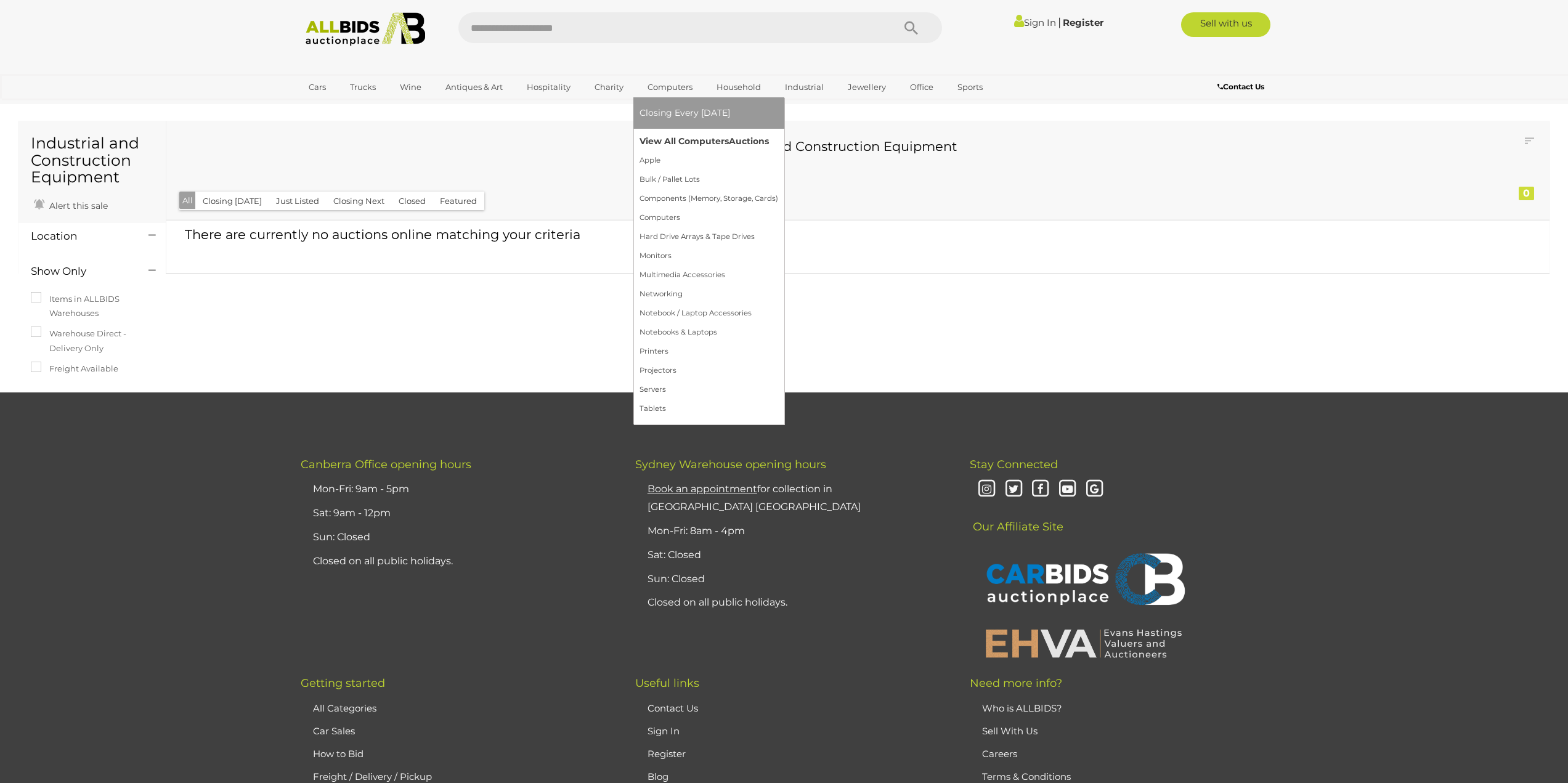
click at [684, 140] on link "View All Computers Auctions" at bounding box center [708, 141] width 138 height 19
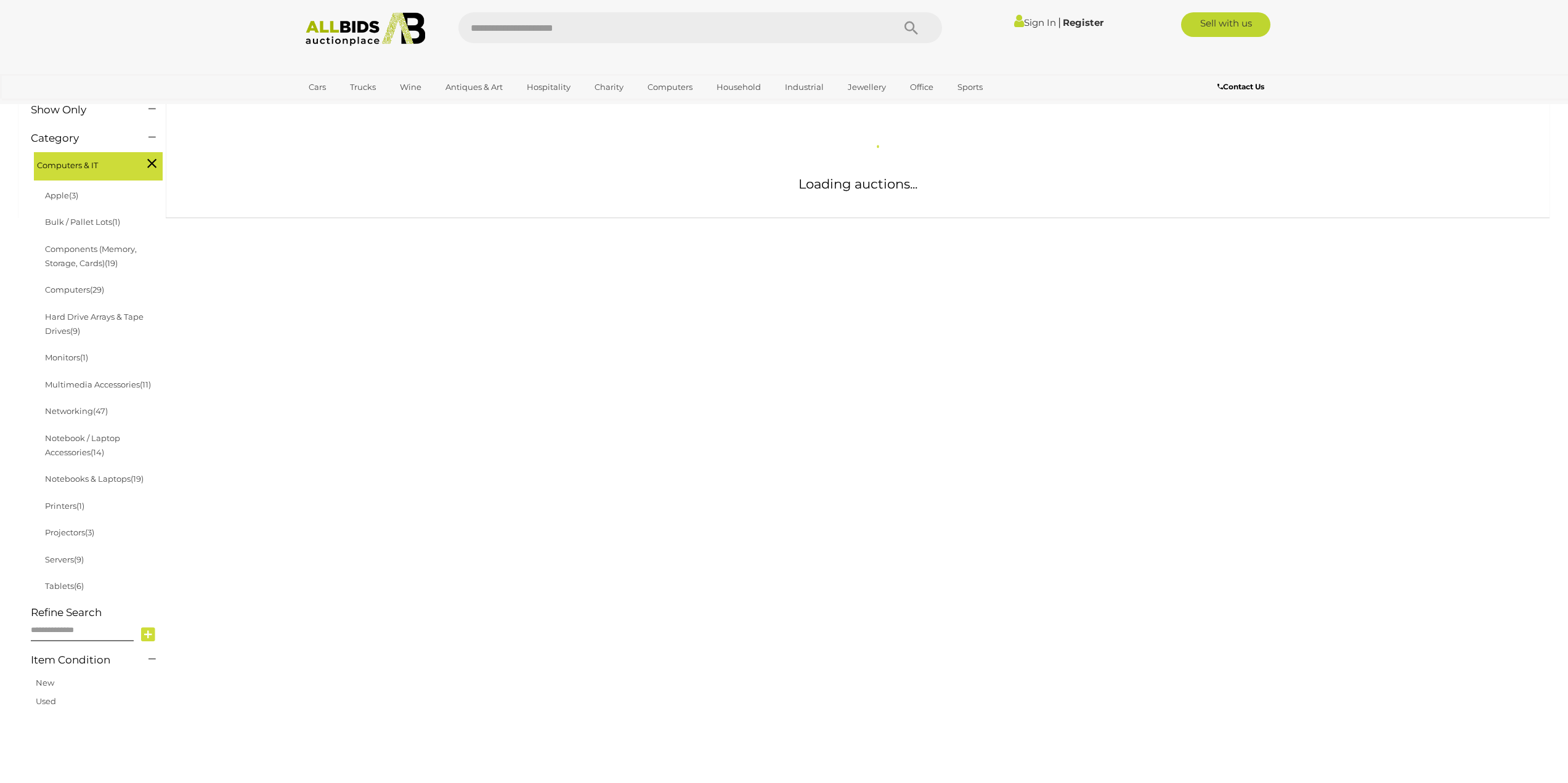
scroll to position [185, 0]
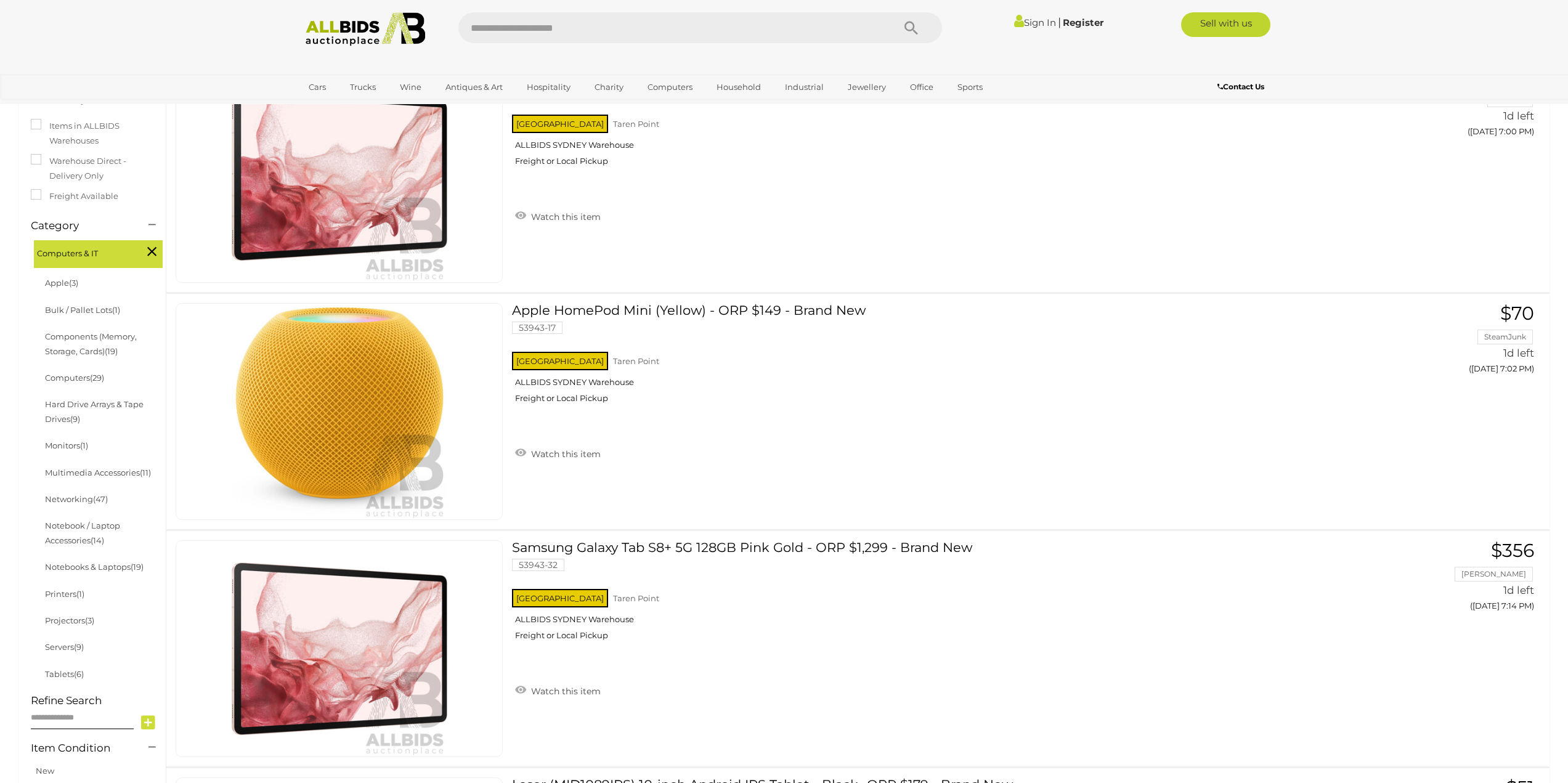
scroll to position [246, 0]
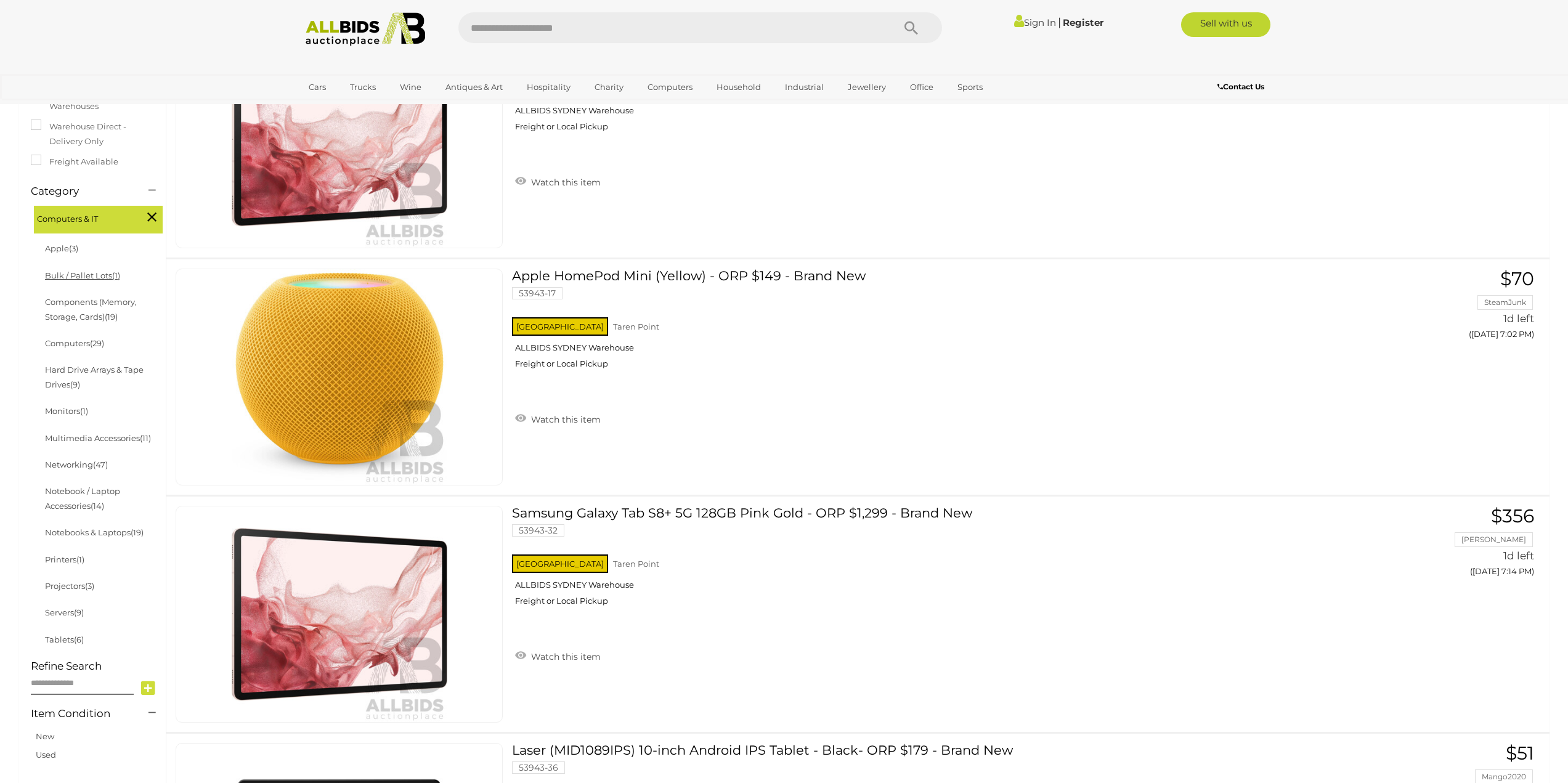
click at [120, 272] on span "(1)" at bounding box center [116, 275] width 8 height 10
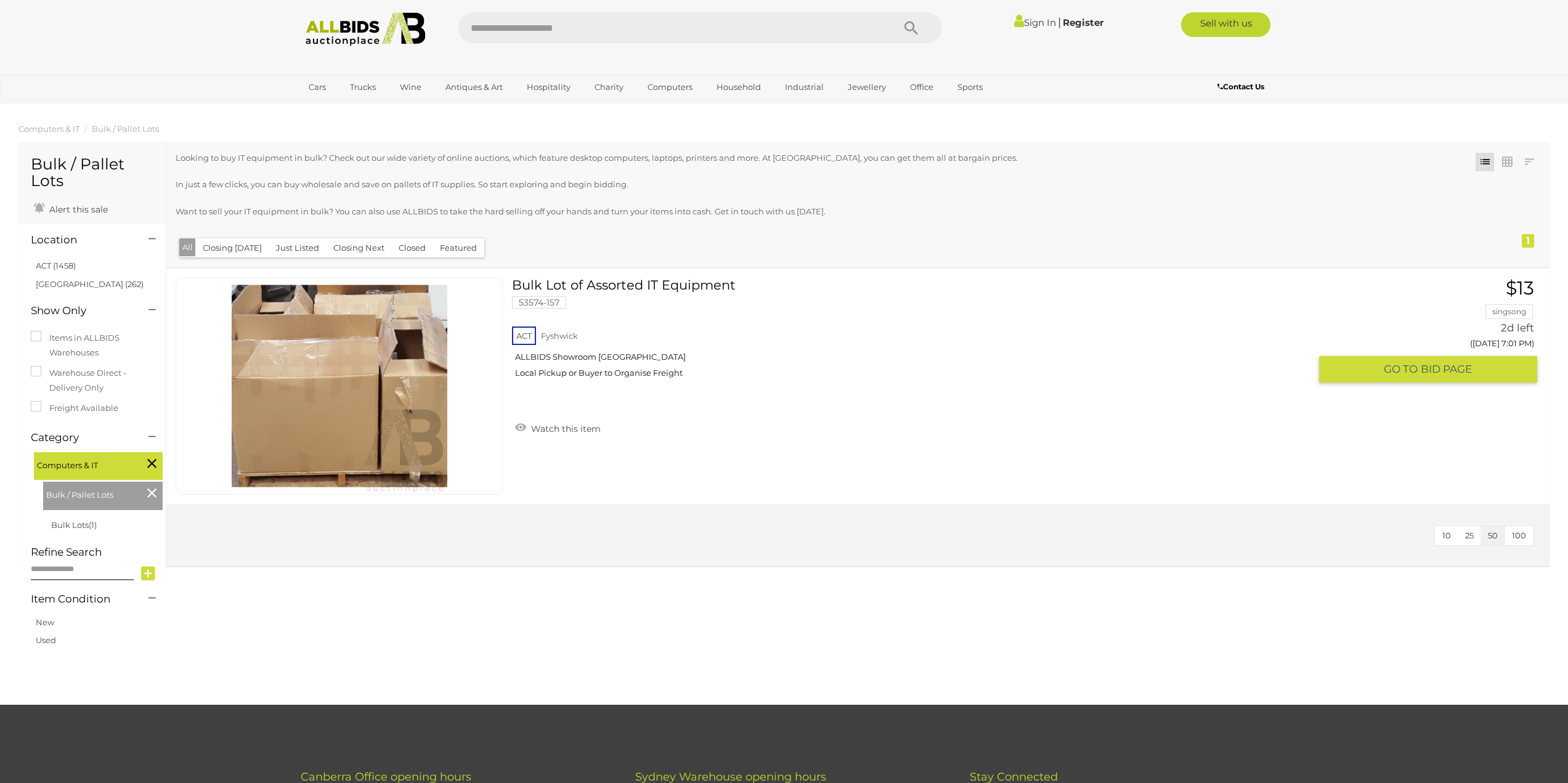
click at [656, 284] on link "Bulk Lot of Assorted IT Equipment 53574-157 ACT Fyshwick ALLBIDS Showroom [GEOG…" at bounding box center [916, 333] width 789 height 110
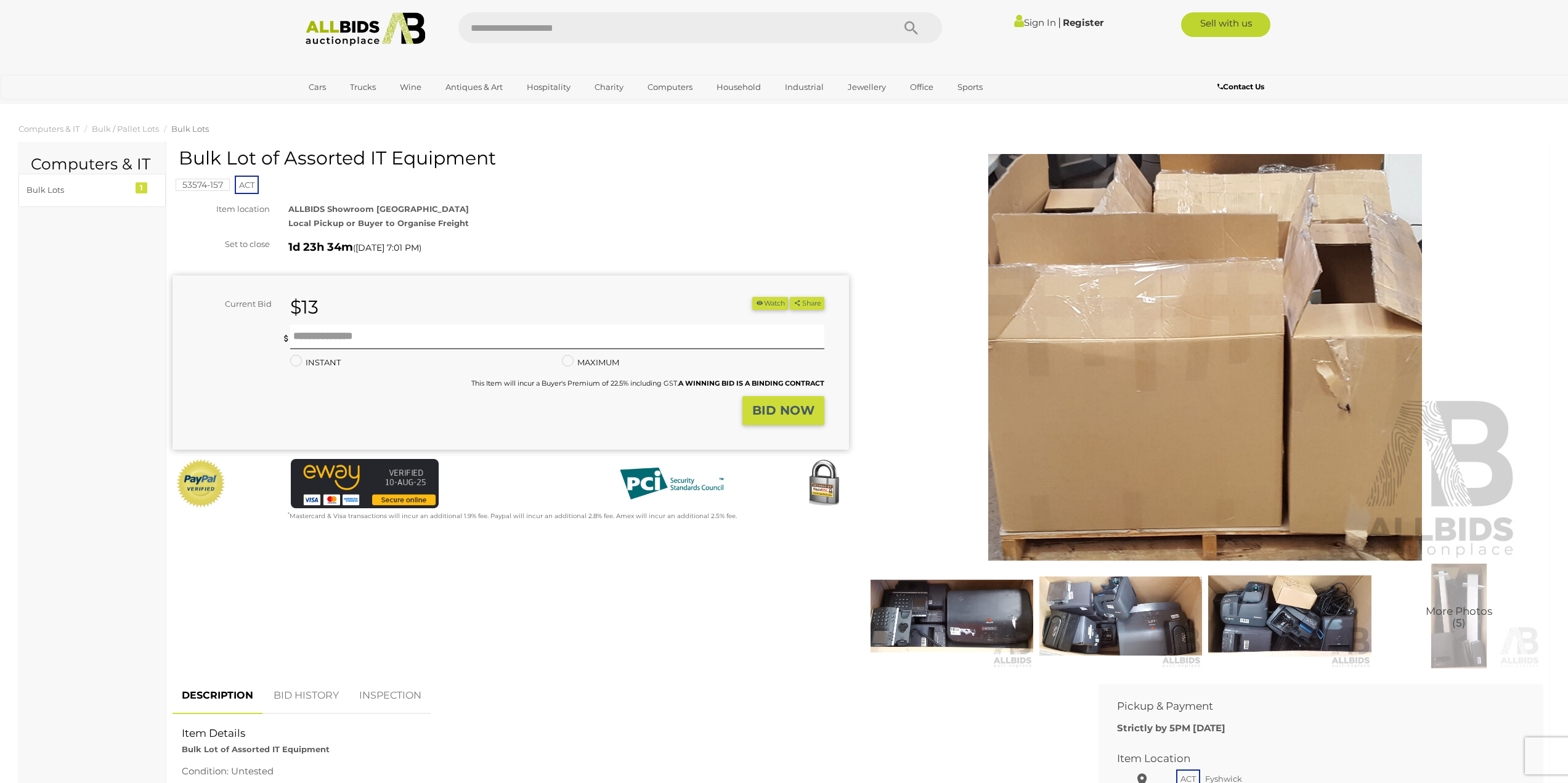
click at [923, 639] on img at bounding box center [952, 616] width 162 height 105
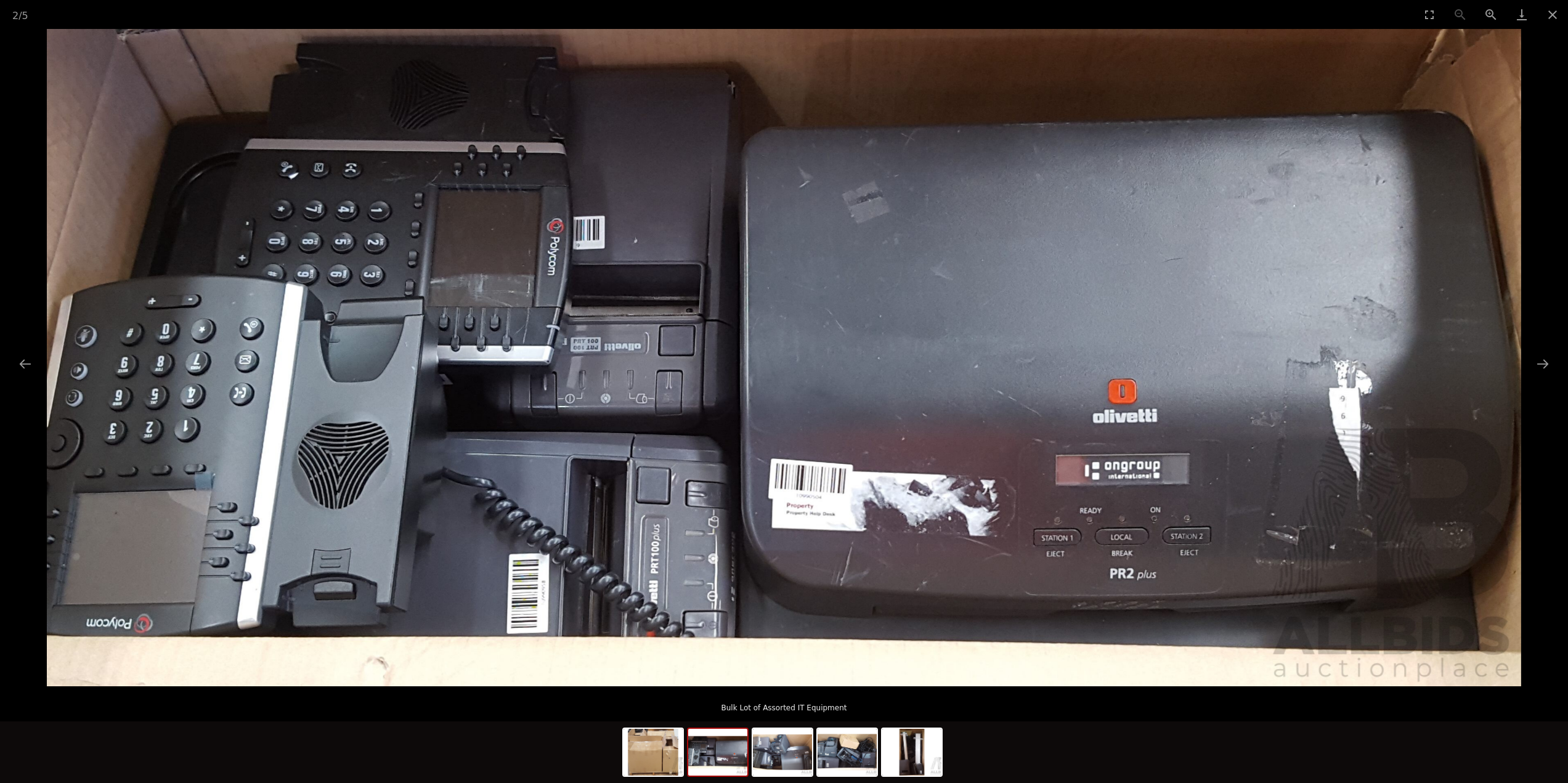
click at [923, 639] on img at bounding box center [784, 358] width 1474 height 658
click at [849, 752] on img at bounding box center [847, 752] width 59 height 47
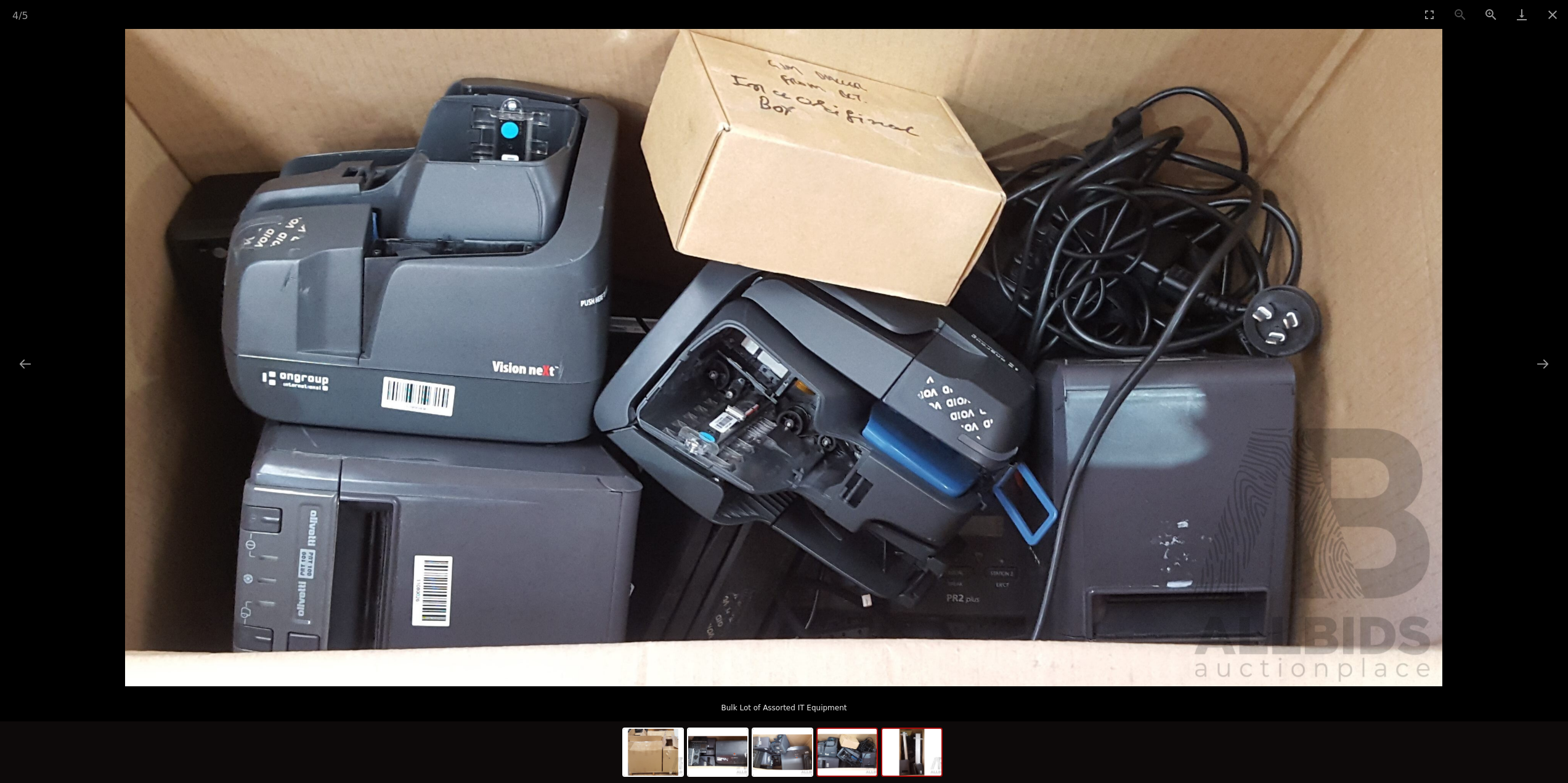
click at [936, 758] on img at bounding box center [912, 752] width 59 height 47
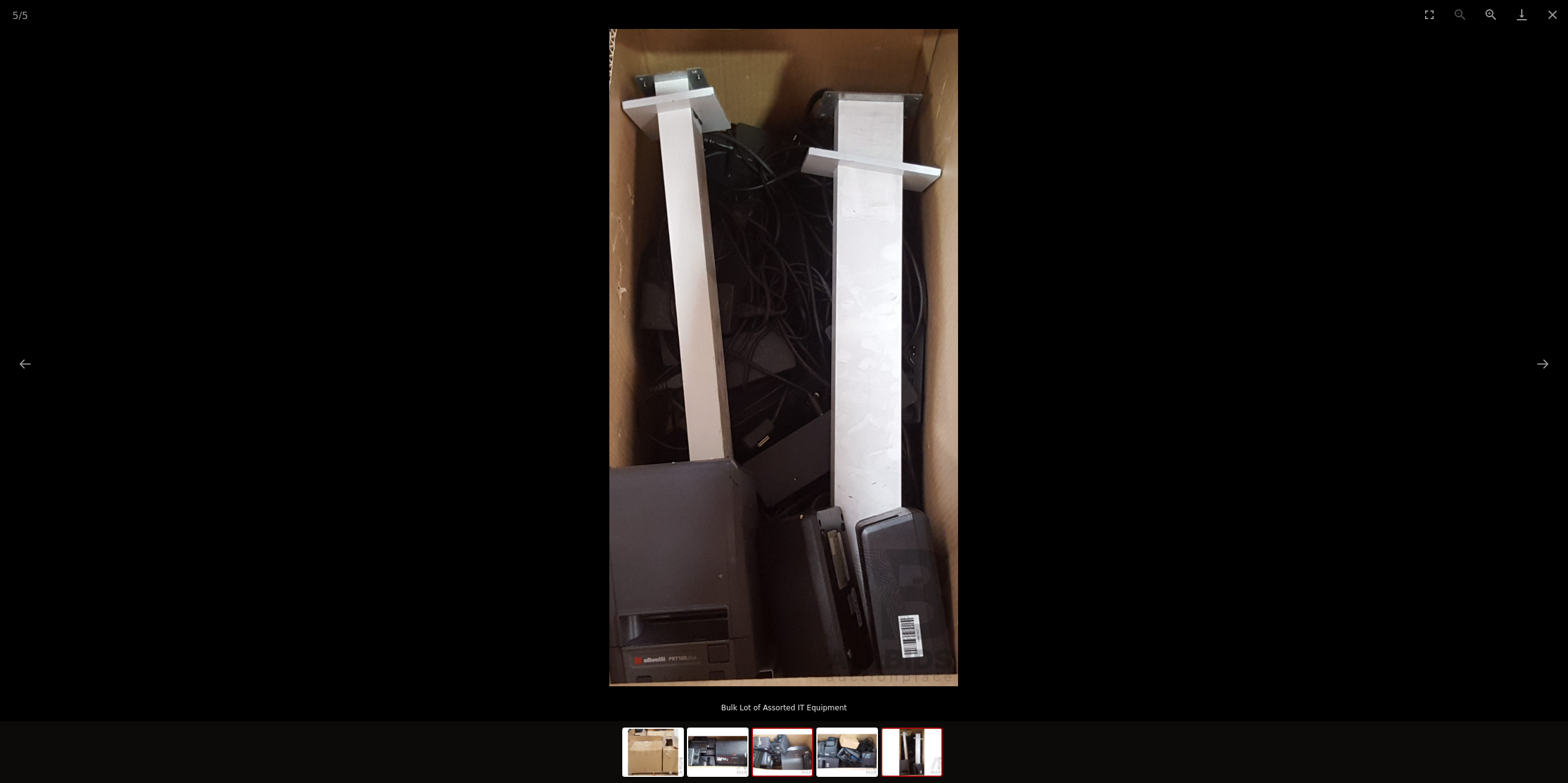
click at [752, 766] on div at bounding box center [782, 752] width 62 height 49
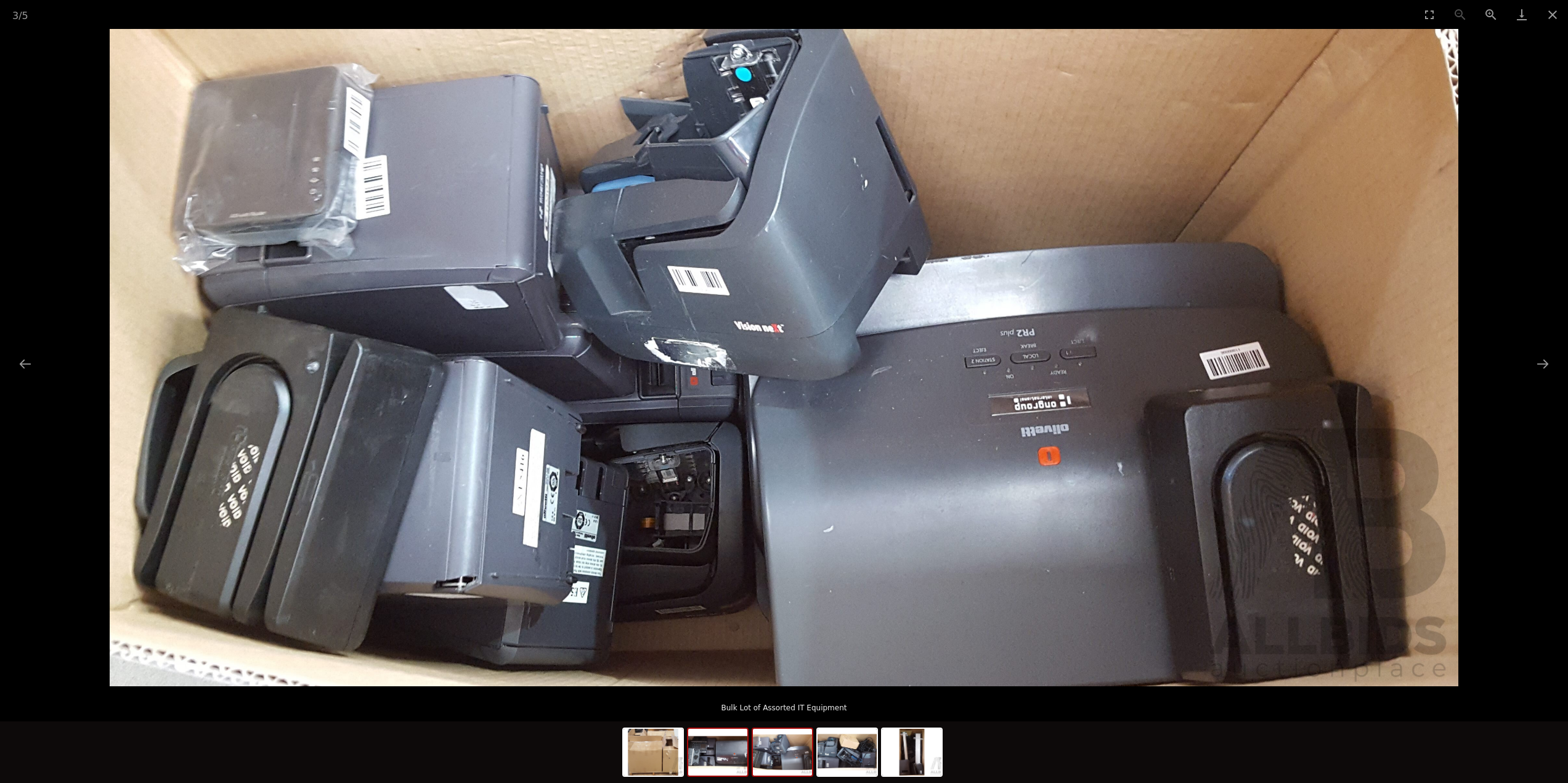
click at [738, 769] on img at bounding box center [717, 752] width 59 height 47
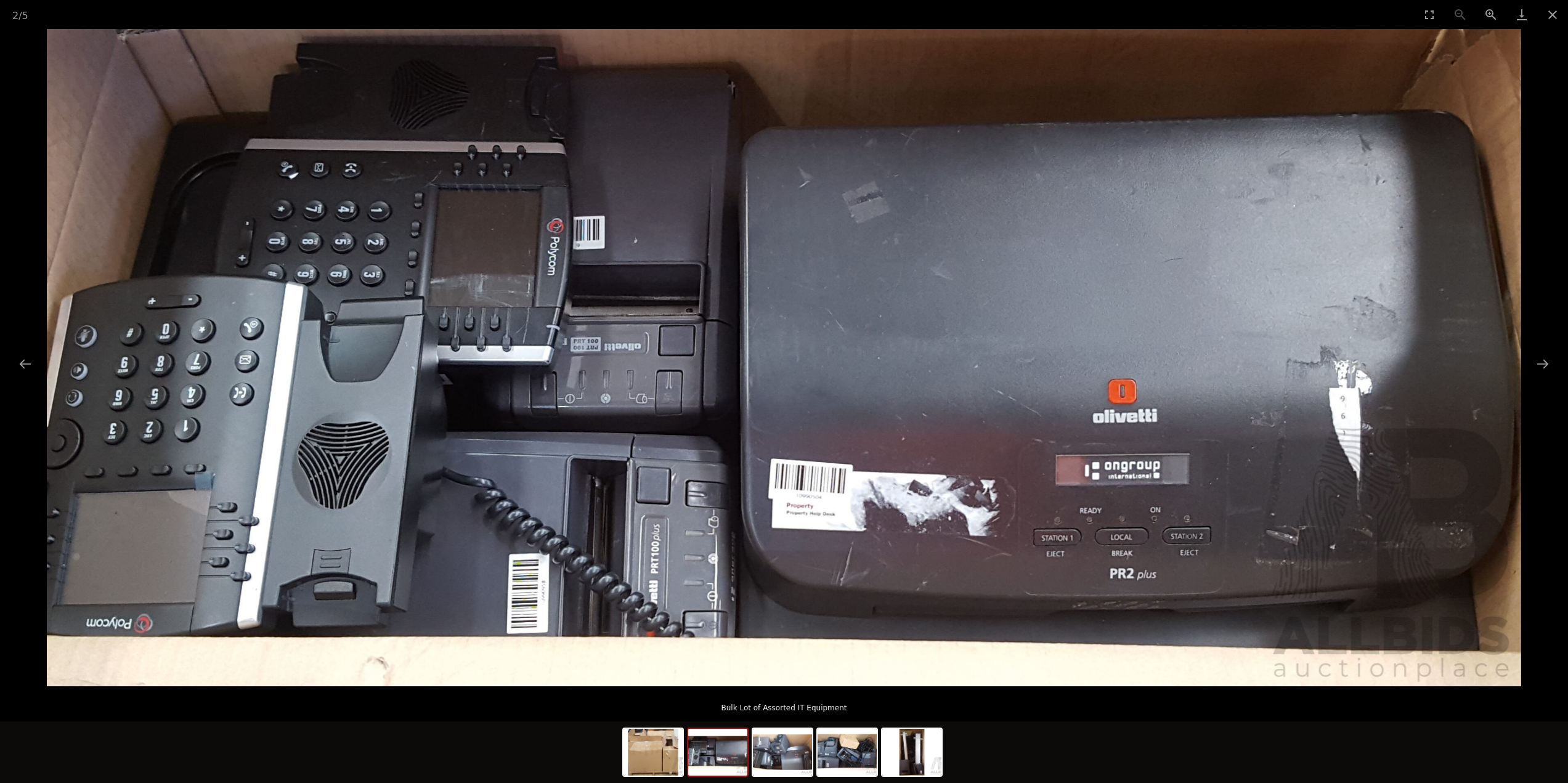
click at [694, 774] on img at bounding box center [717, 752] width 59 height 47
click at [652, 770] on img at bounding box center [653, 752] width 59 height 47
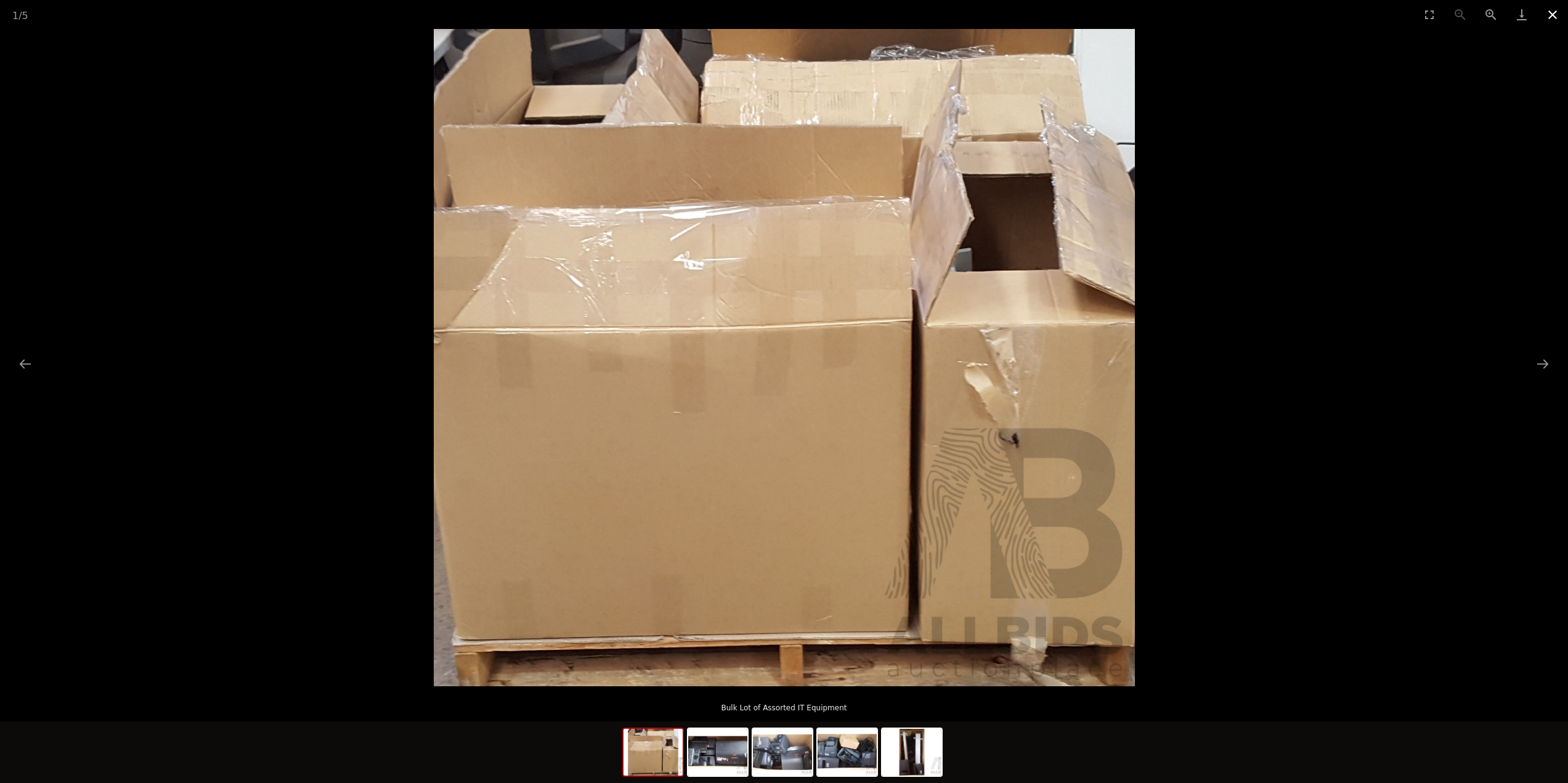
click at [1550, 14] on button "Close gallery" at bounding box center [1552, 14] width 31 height 29
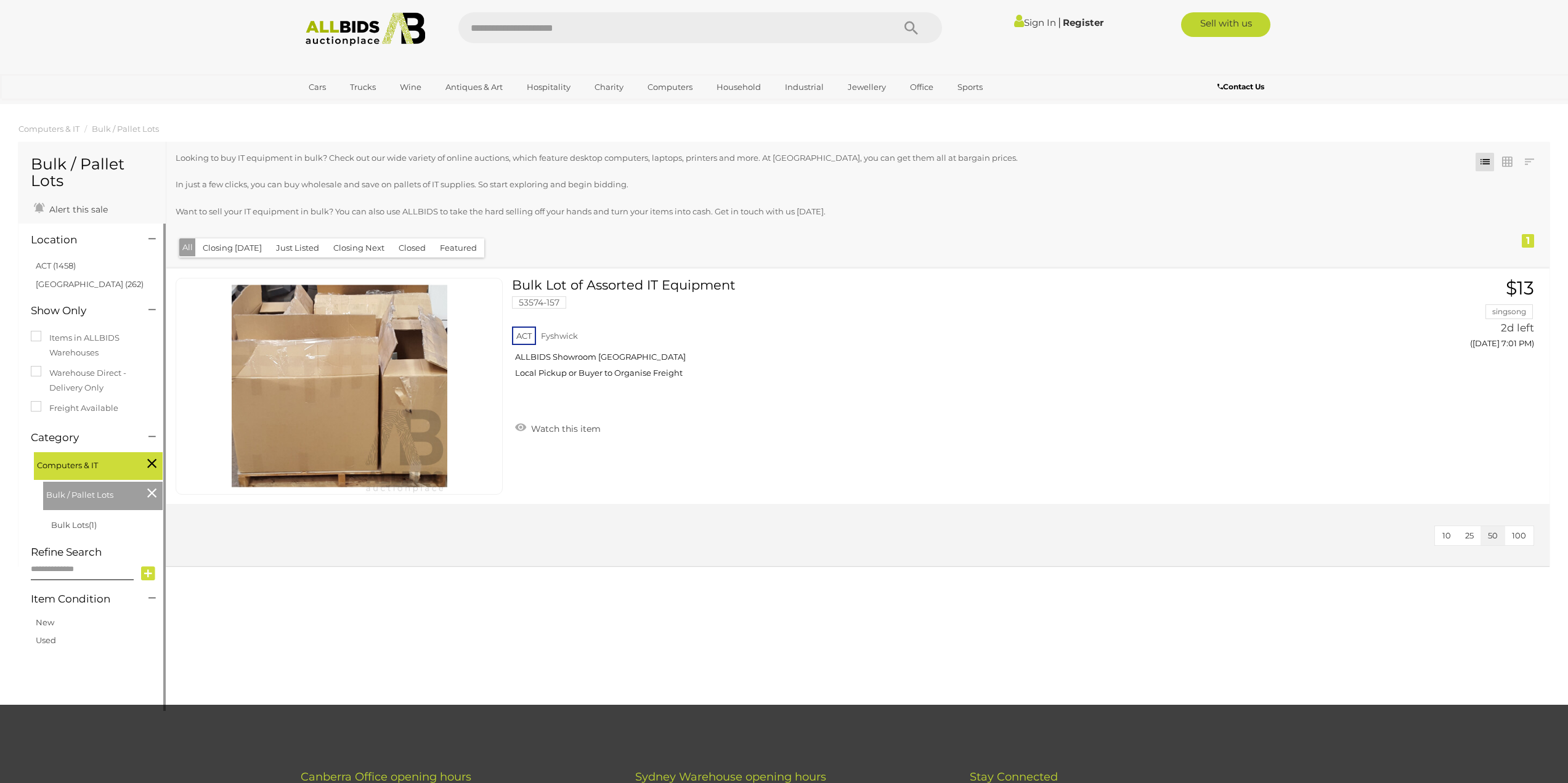
click at [146, 493] on div "Bulk / Pallet Lots" at bounding box center [103, 496] width 120 height 29
click at [151, 493] on icon at bounding box center [152, 493] width 9 height 16
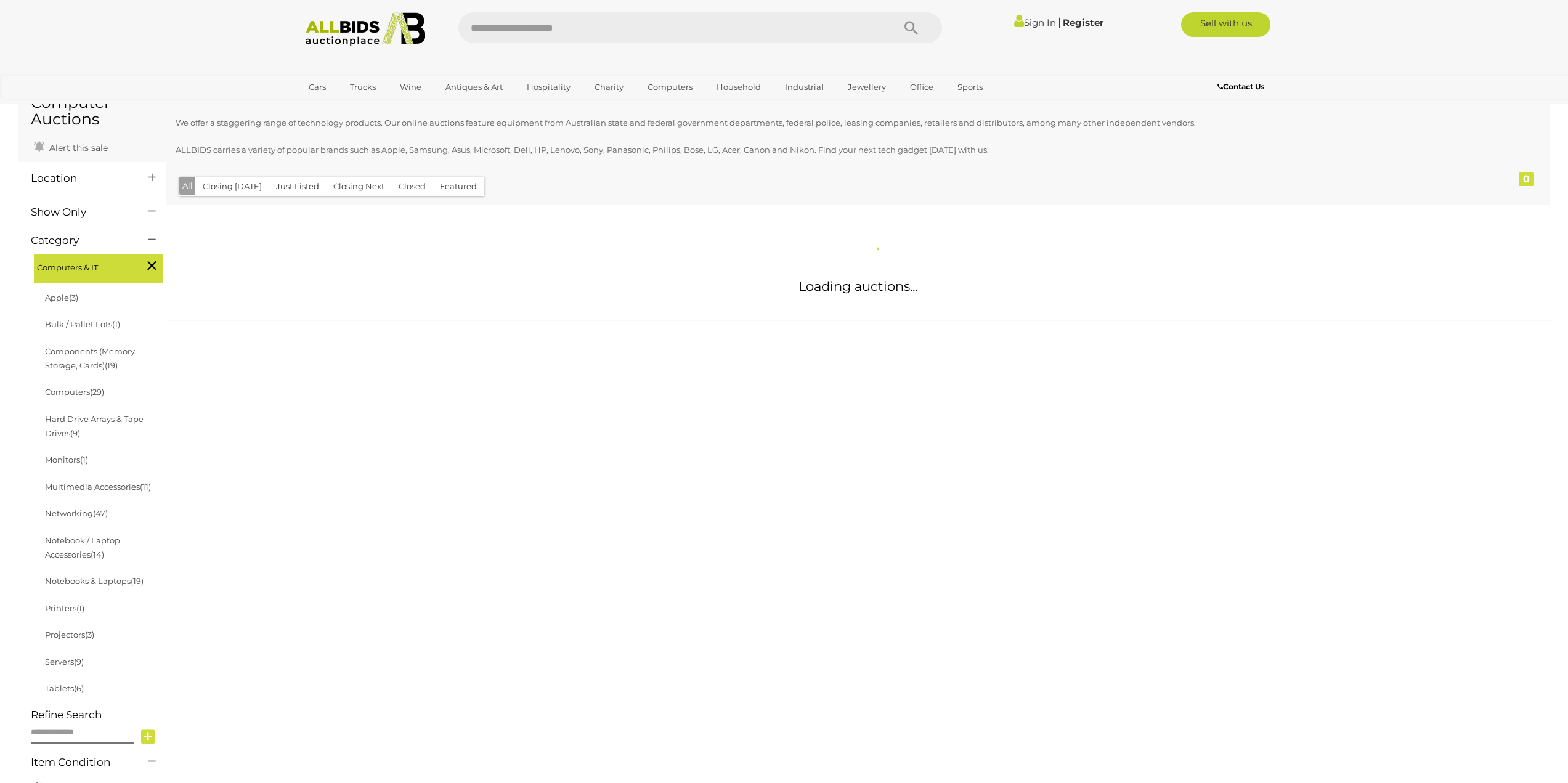
click at [121, 320] on div "Computer Auctions Alert this sale Location" at bounding box center [92, 200] width 148 height 240
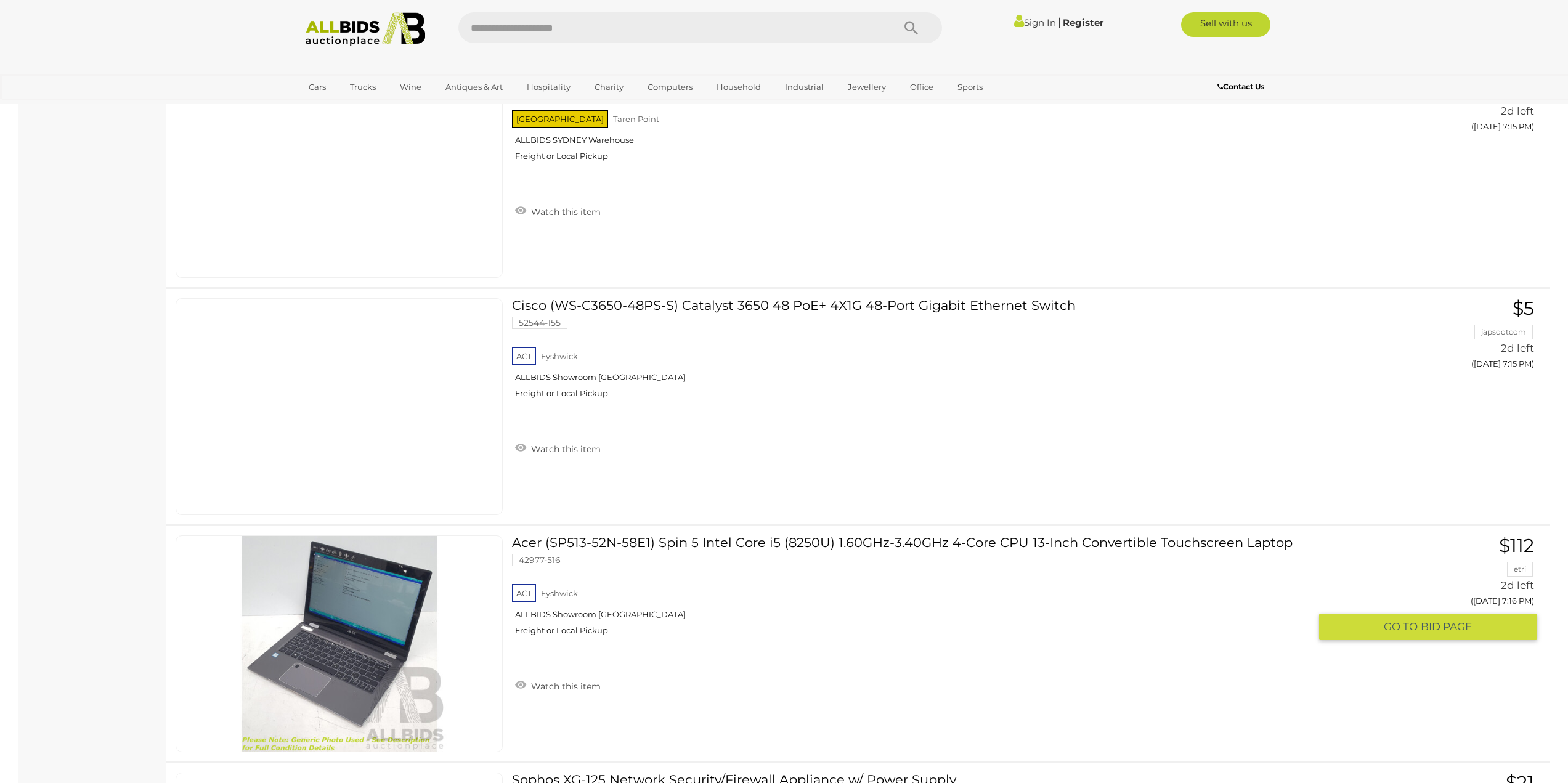
scroll to position [11123, 0]
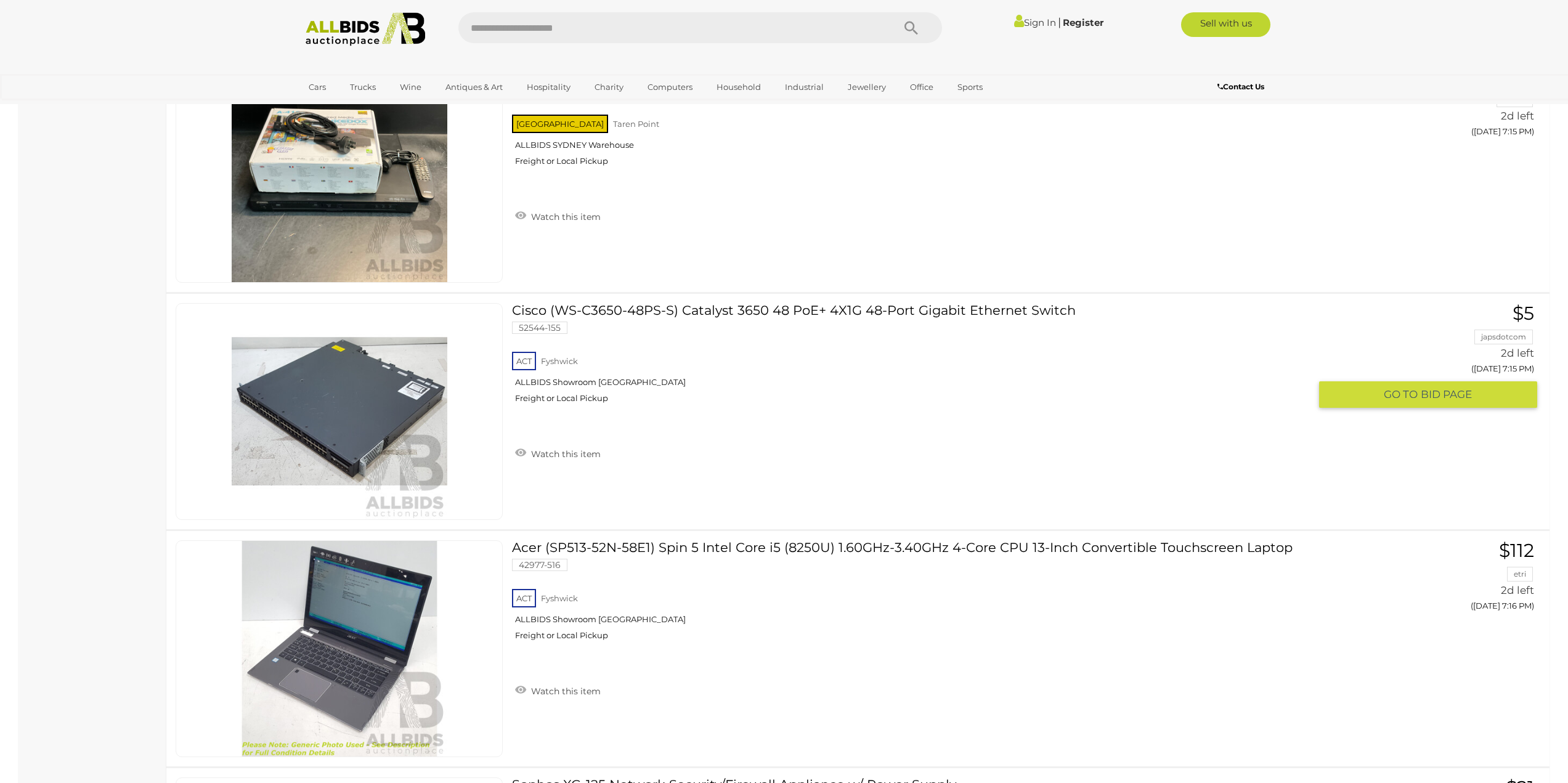
click at [862, 313] on link "Cisco (WS-C3650-48PS-S) Catalyst 3650 48 PoE+ 4X1G 48-Port Gigabit Ethernet Swi…" at bounding box center [916, 357] width 789 height 110
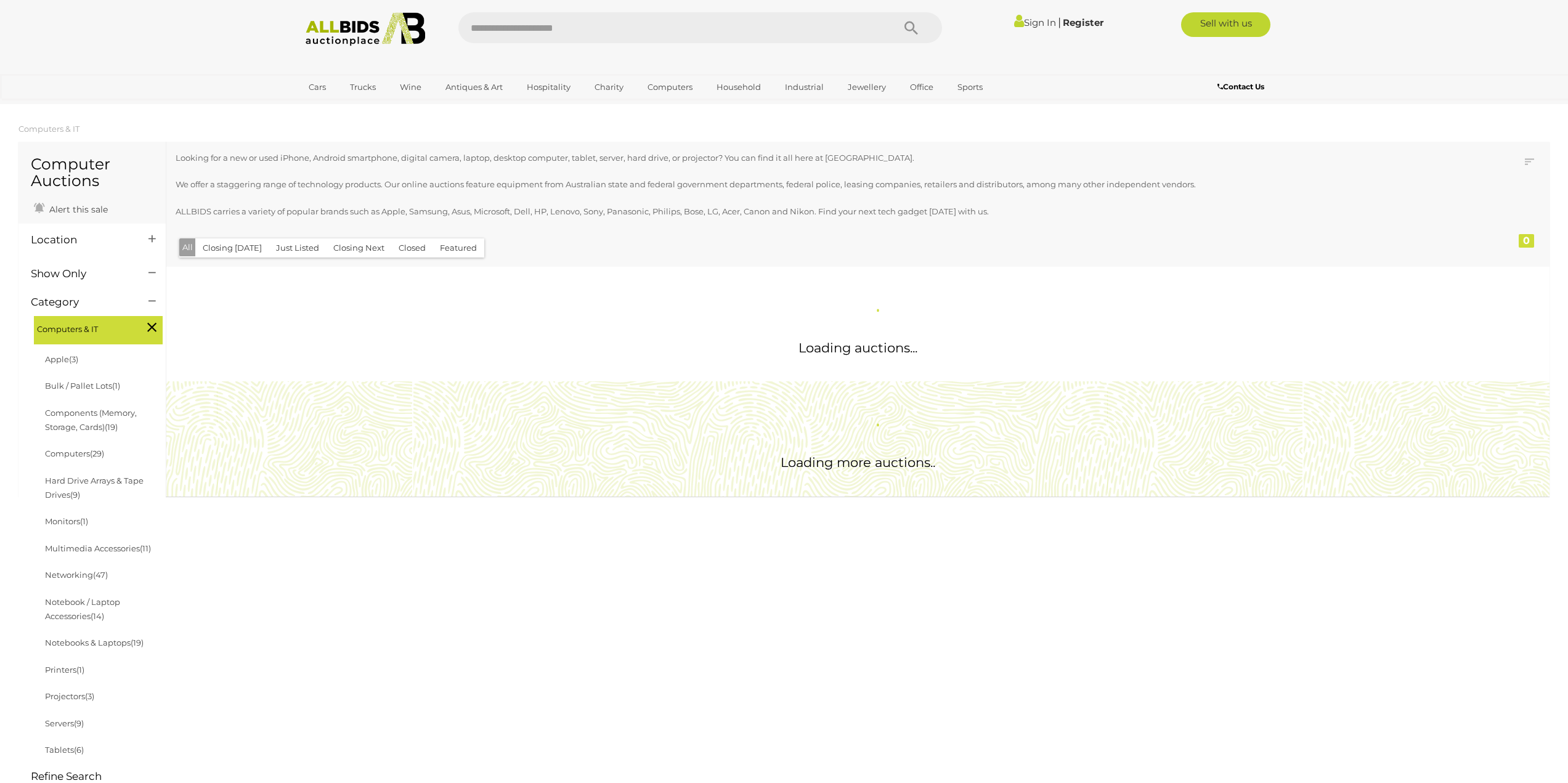
scroll to position [849, 0]
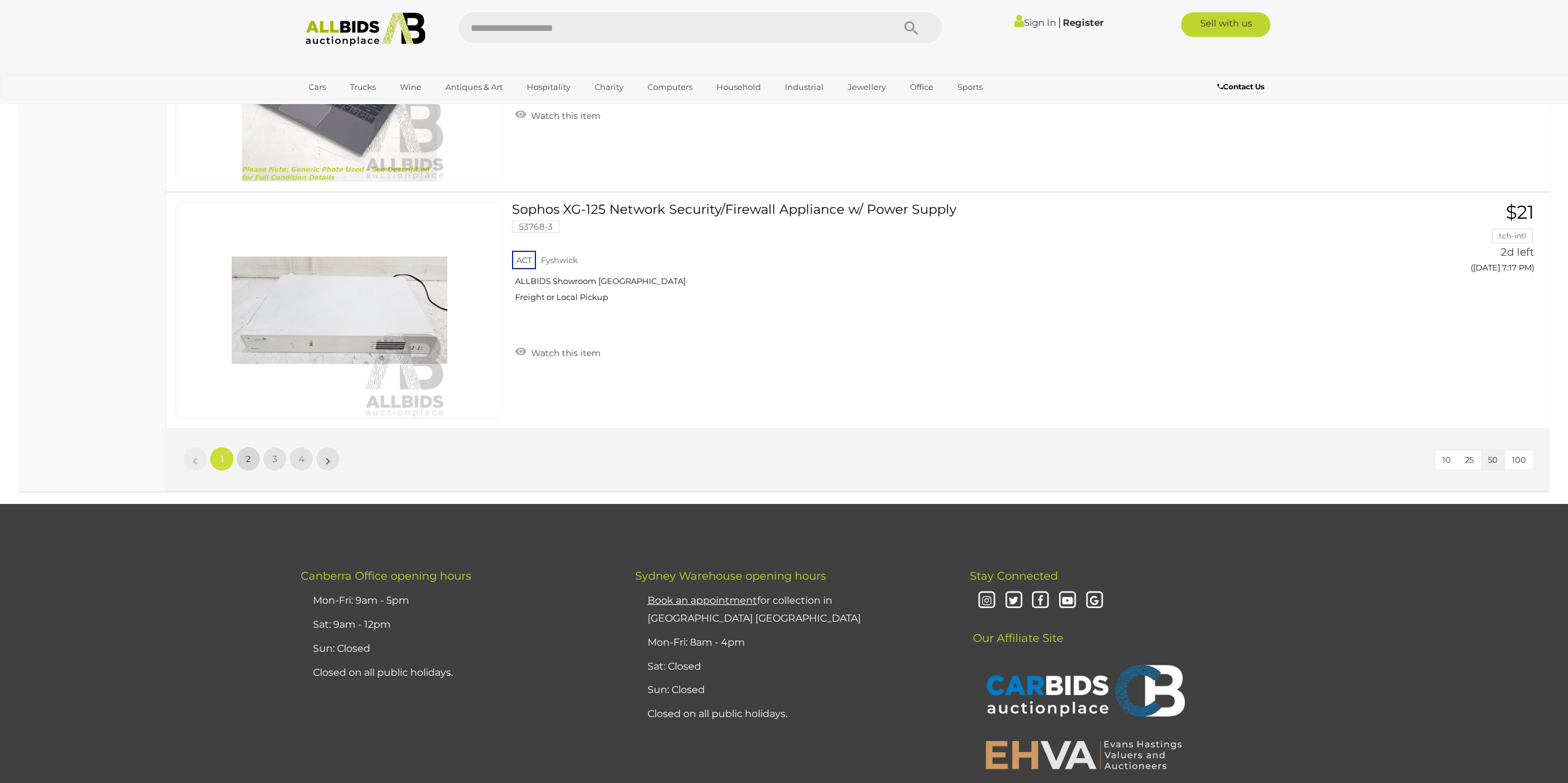
click at [250, 457] on span "2" at bounding box center [248, 459] width 5 height 11
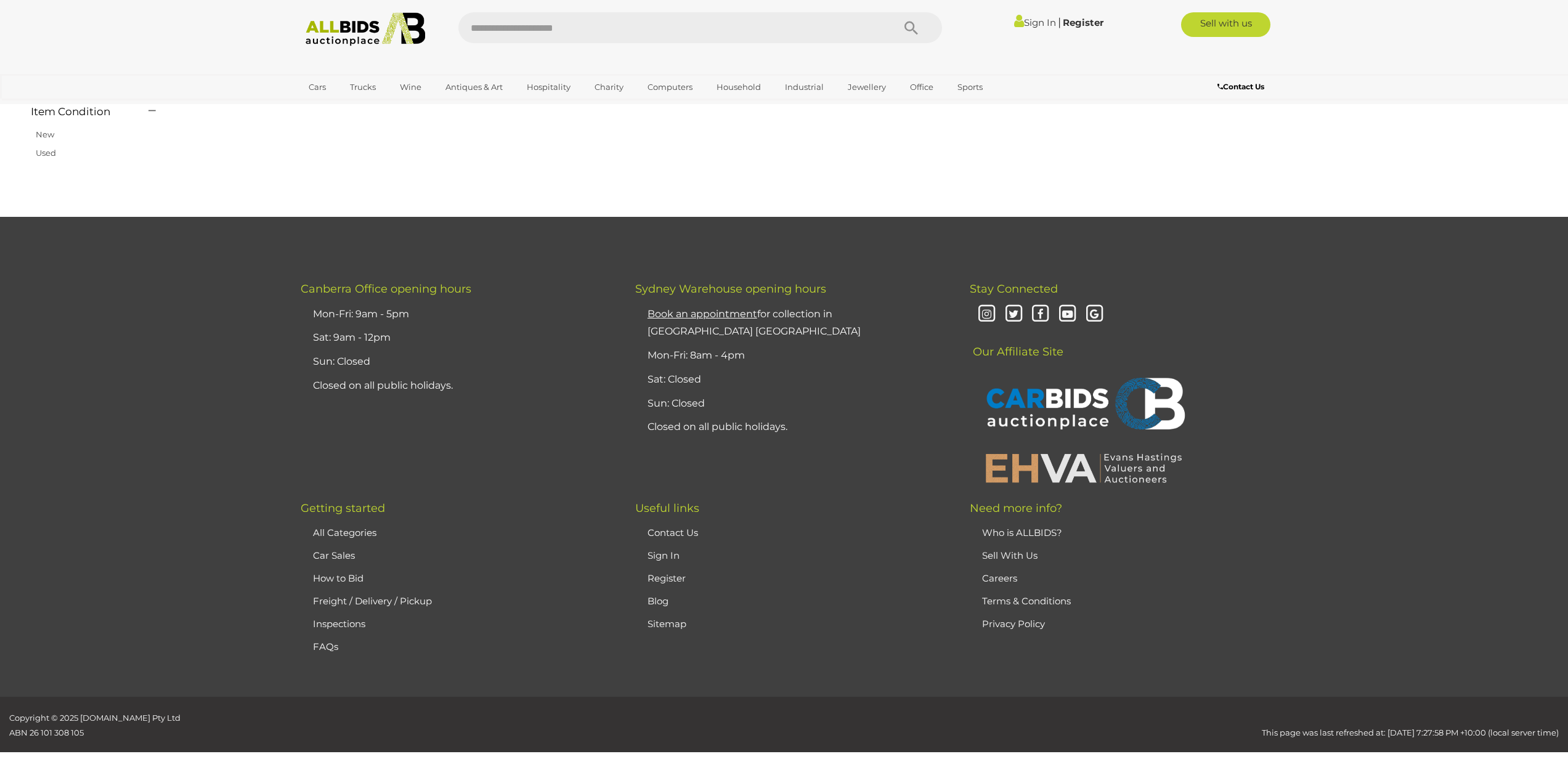
scroll to position [144, 0]
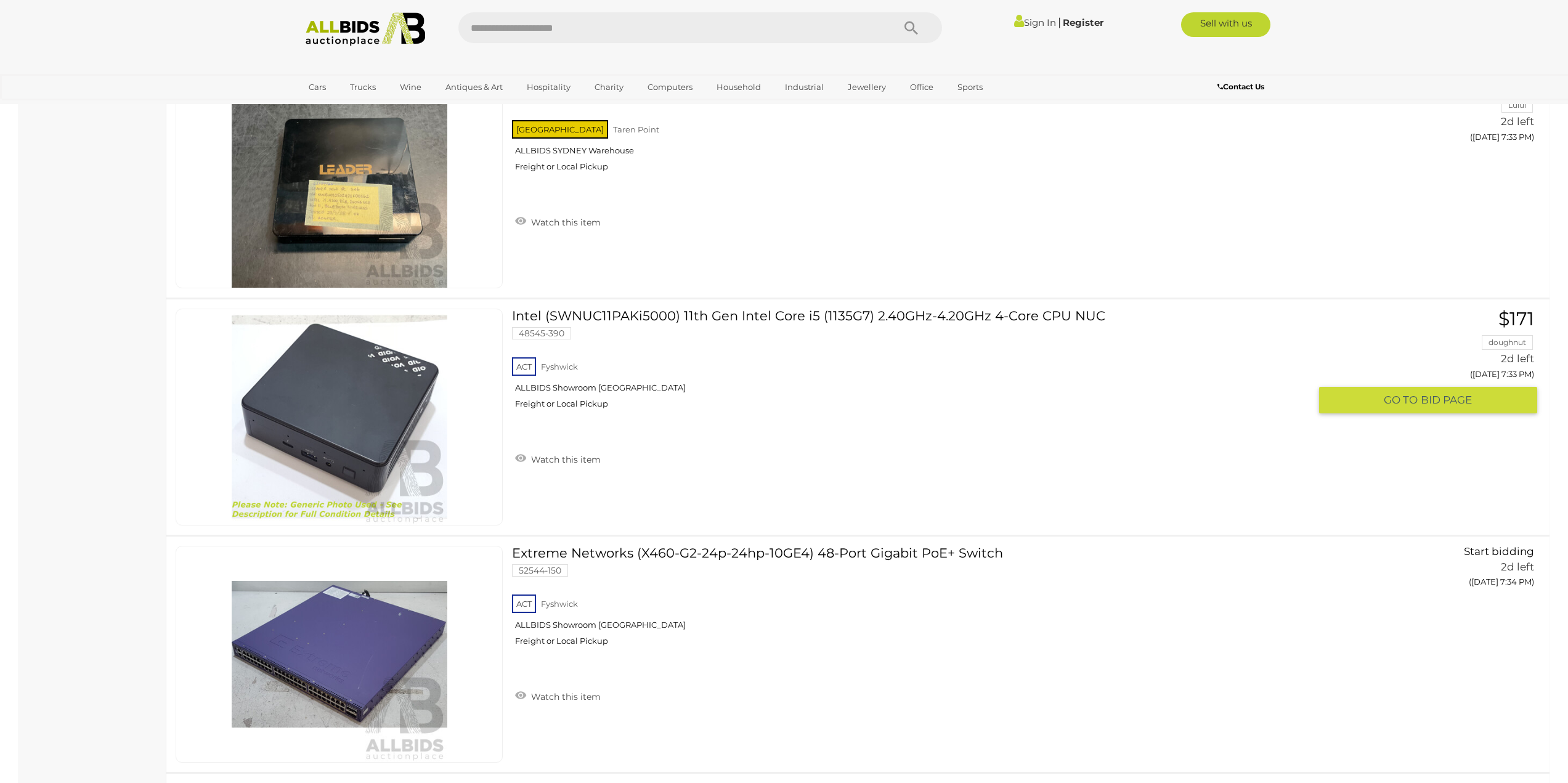
scroll to position [4764, 0]
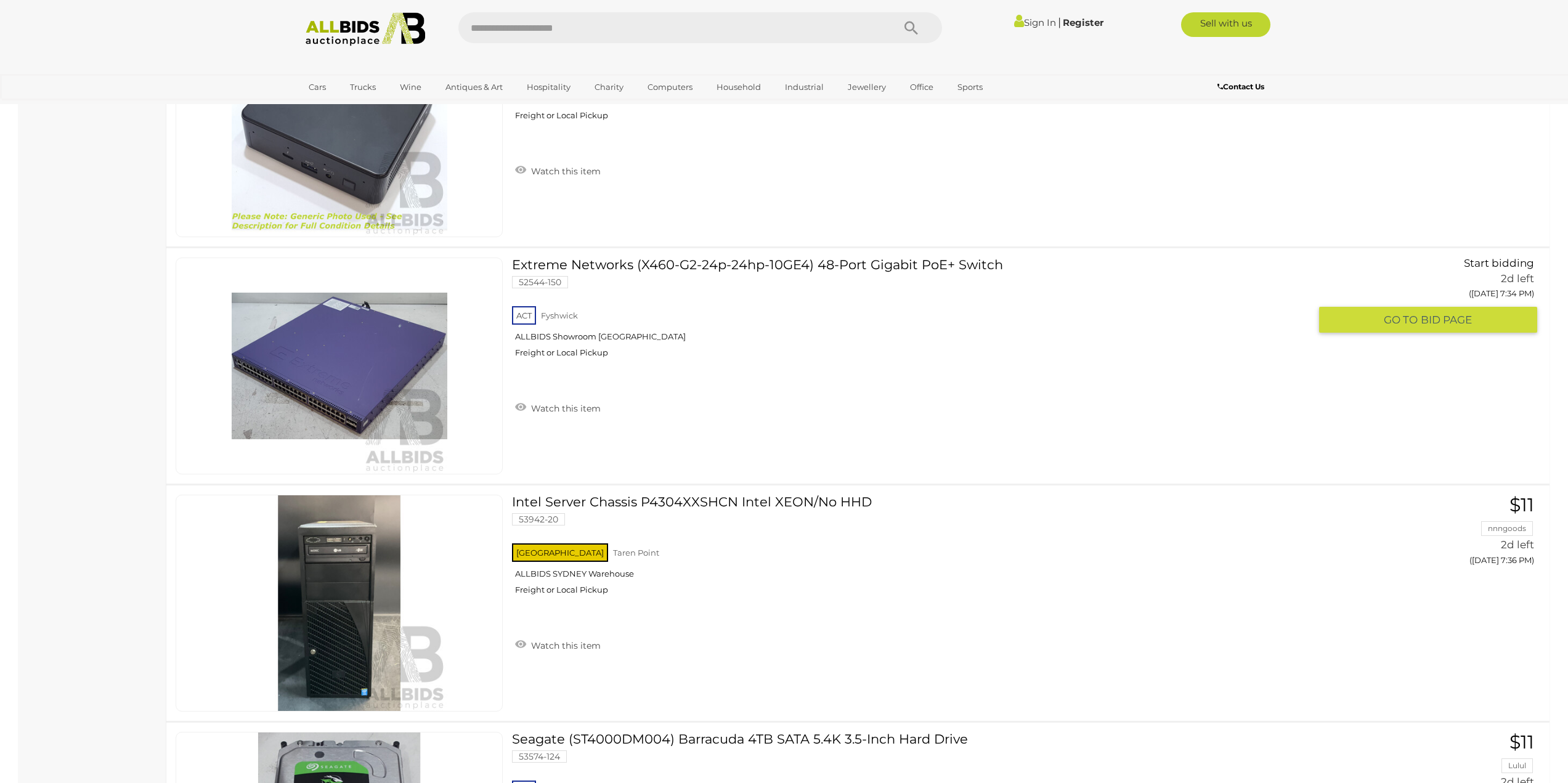
click at [851, 268] on link "Extreme Networks (X460-G2-24p-24hp-10GE4) 48-Port Gigabit PoE+ Switch 52544-150…" at bounding box center [916, 312] width 789 height 110
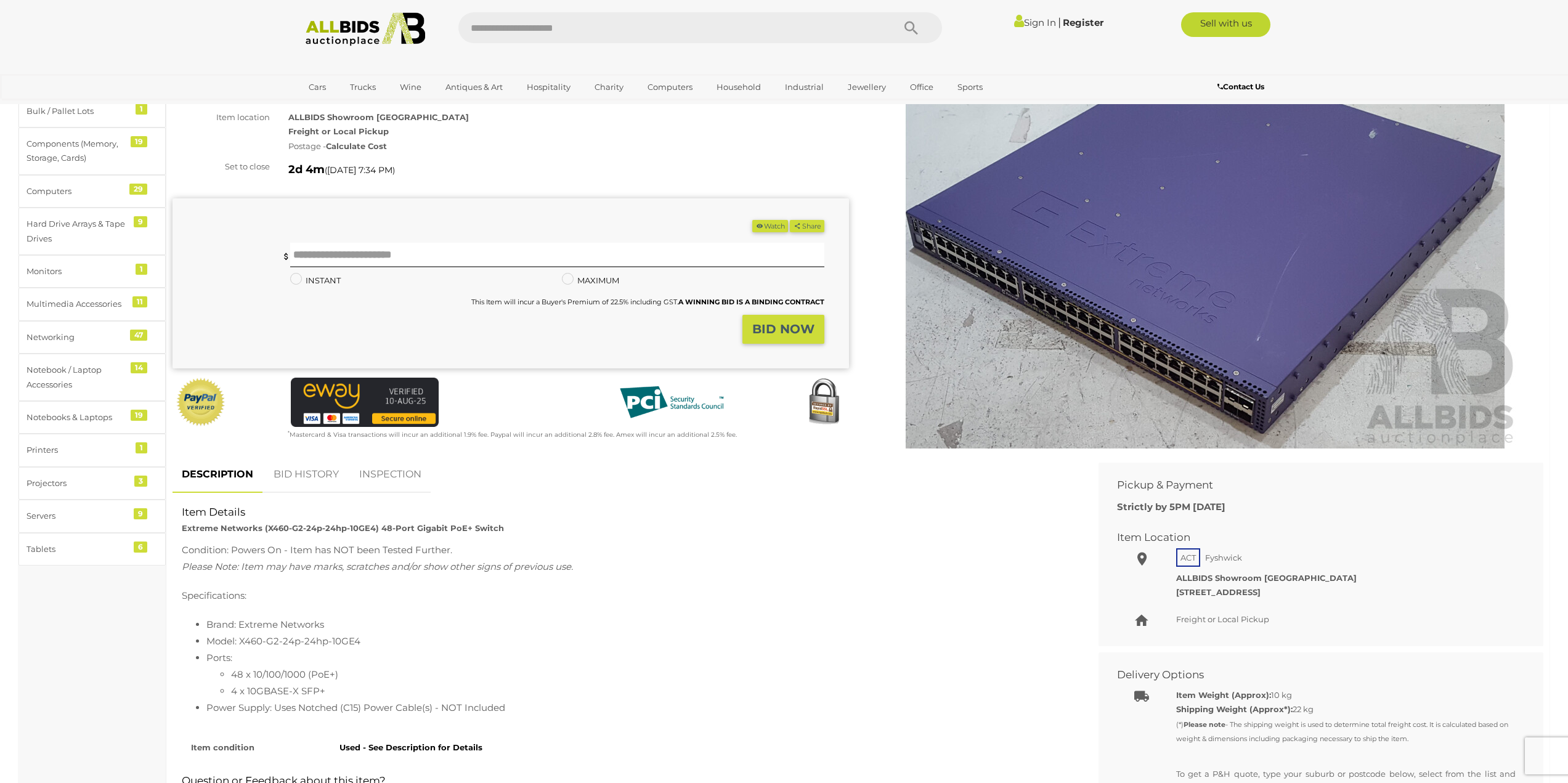
scroll to position [62, 0]
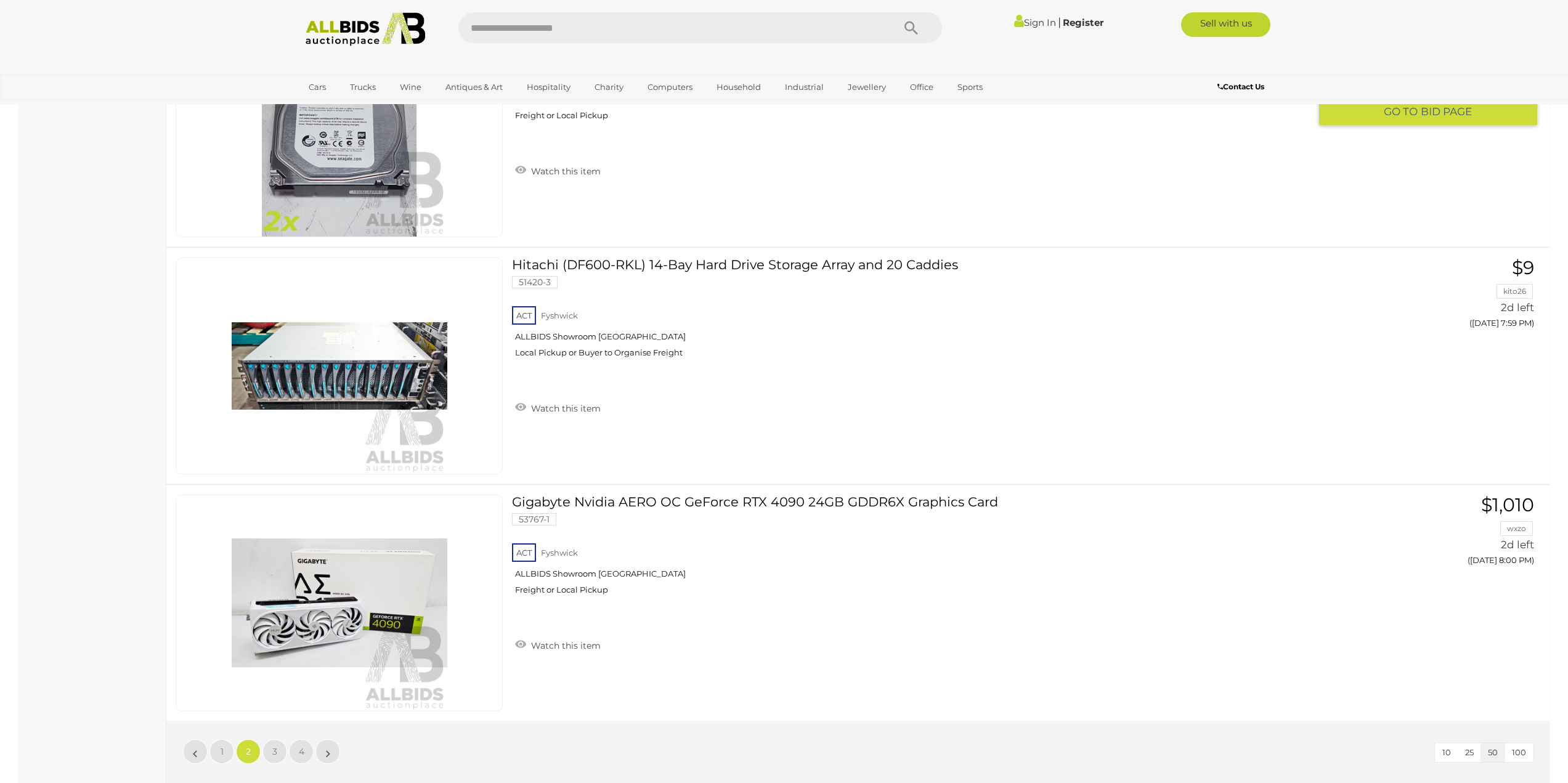
scroll to position [11417, 0]
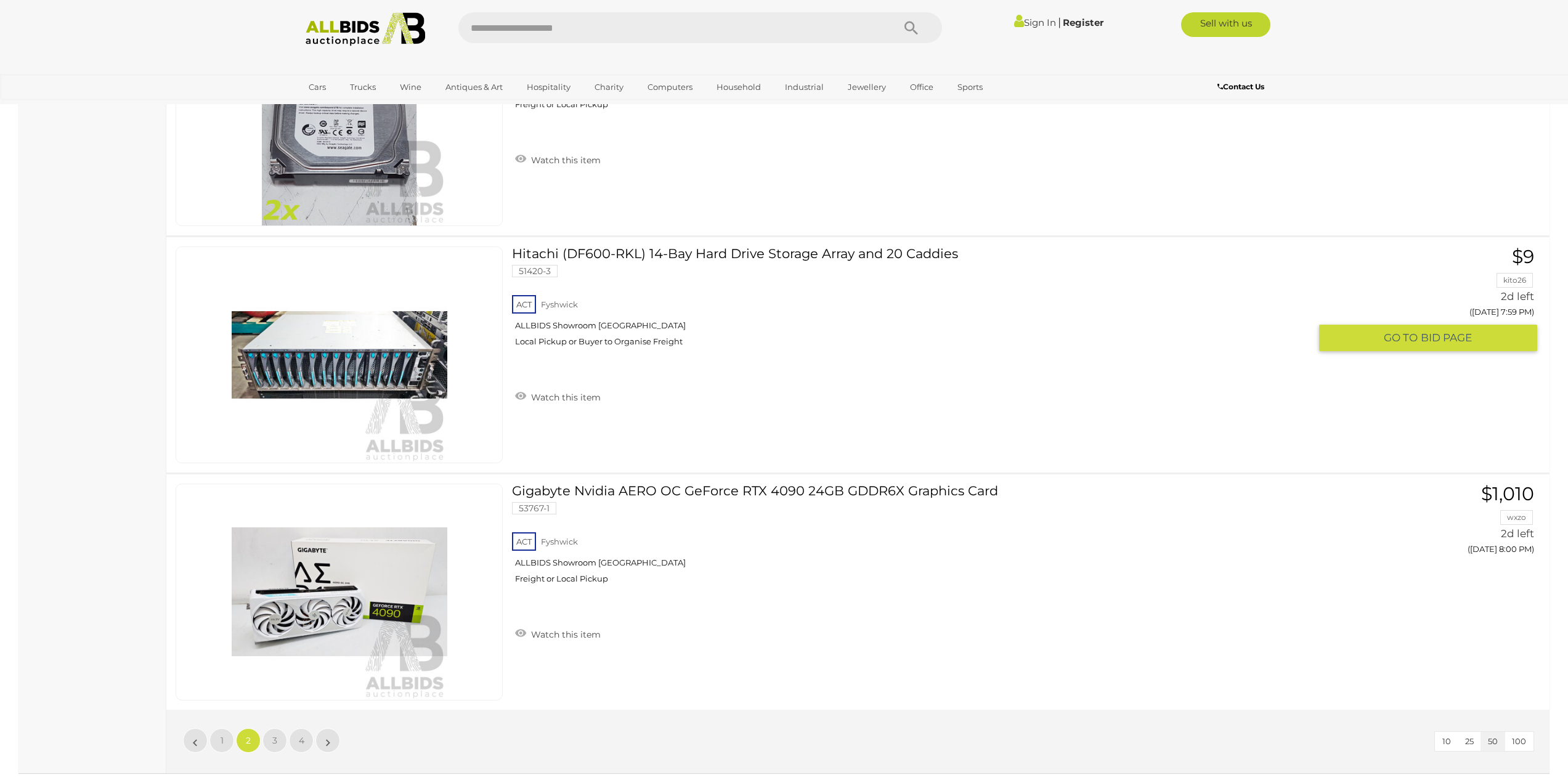
click at [716, 255] on link "Hitachi (DF600-RKL) 14-Bay Hard Drive Storage Array and 20 Caddies 51420-3 ACT …" at bounding box center [916, 301] width 789 height 110
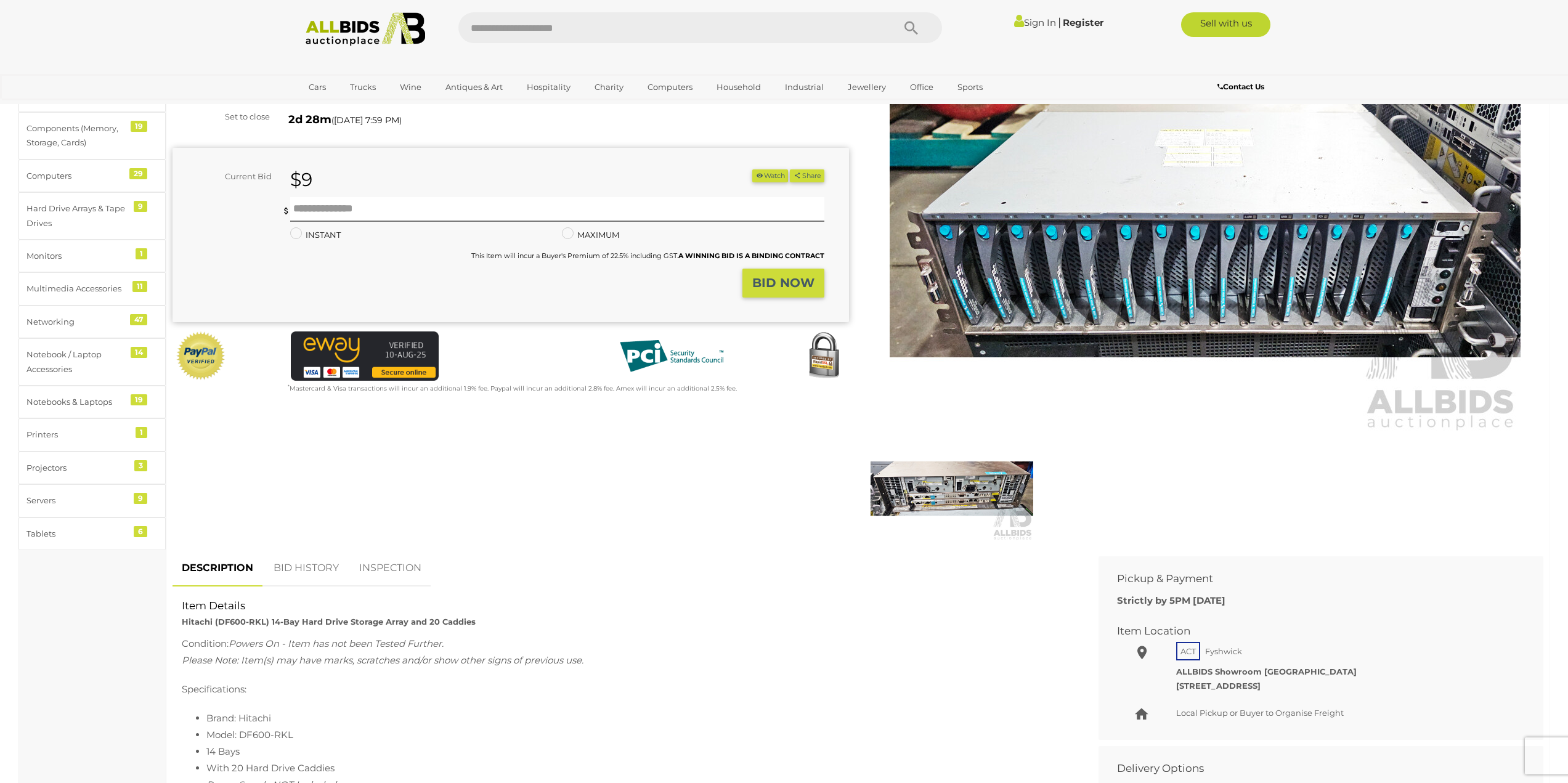
scroll to position [123, 0]
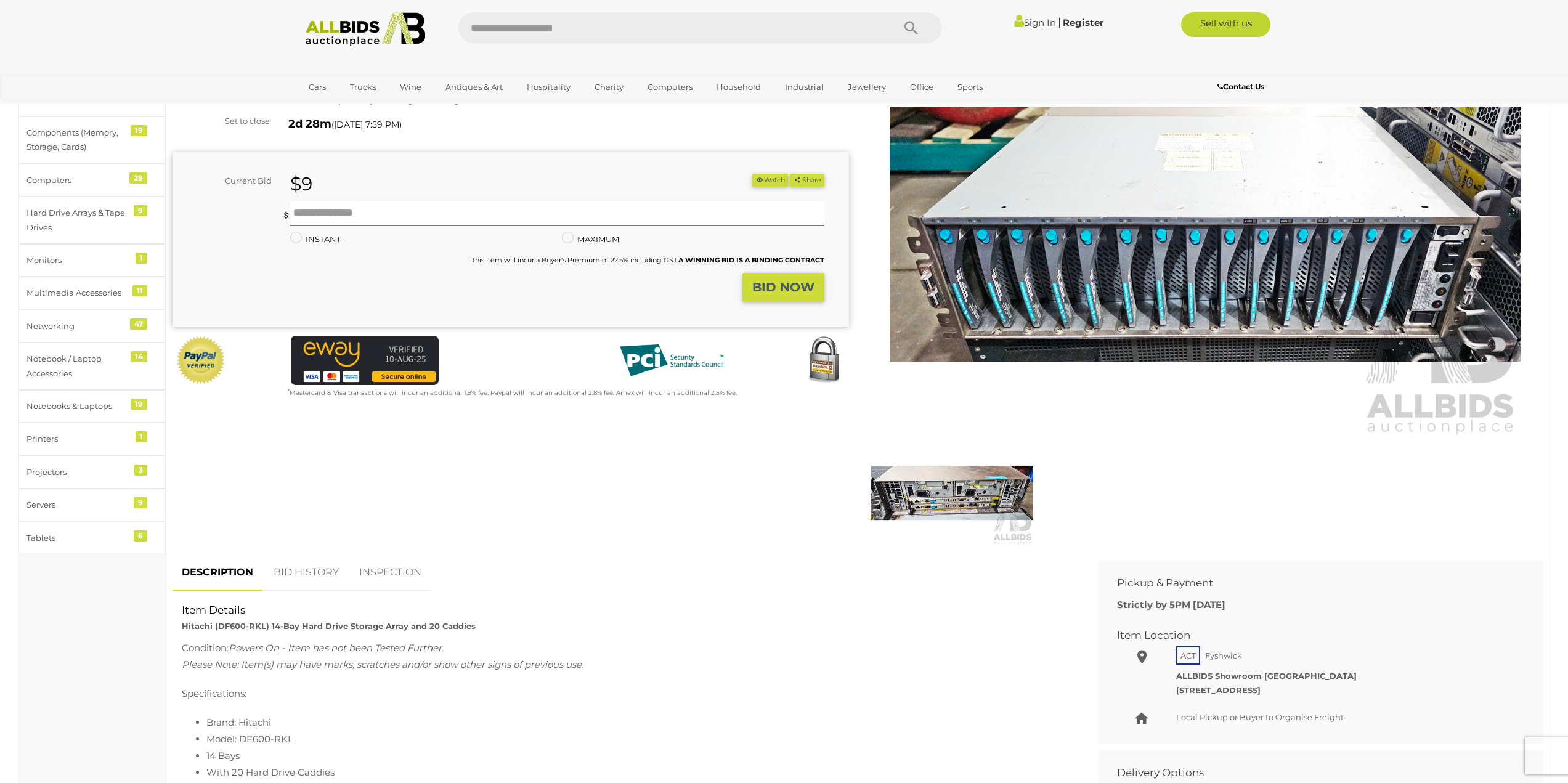
click at [997, 501] on img at bounding box center [952, 493] width 162 height 105
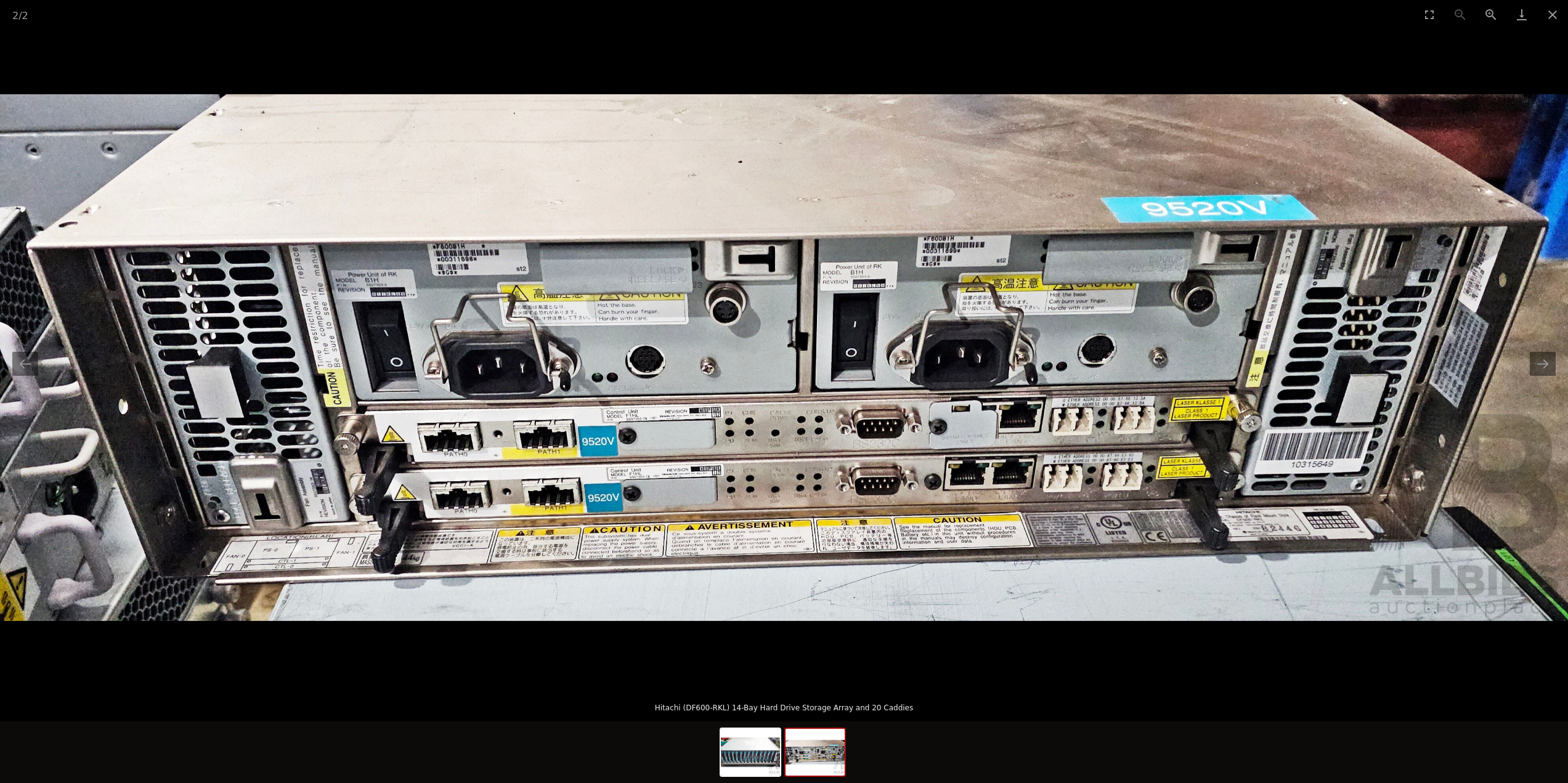
click at [575, 708] on p "Hitachi (DF600-RKL) 14-Bay Hard Drive Storage Array and 20 Caddies" at bounding box center [784, 705] width 1519 height 19
click at [1553, 17] on button "Close gallery" at bounding box center [1552, 14] width 31 height 29
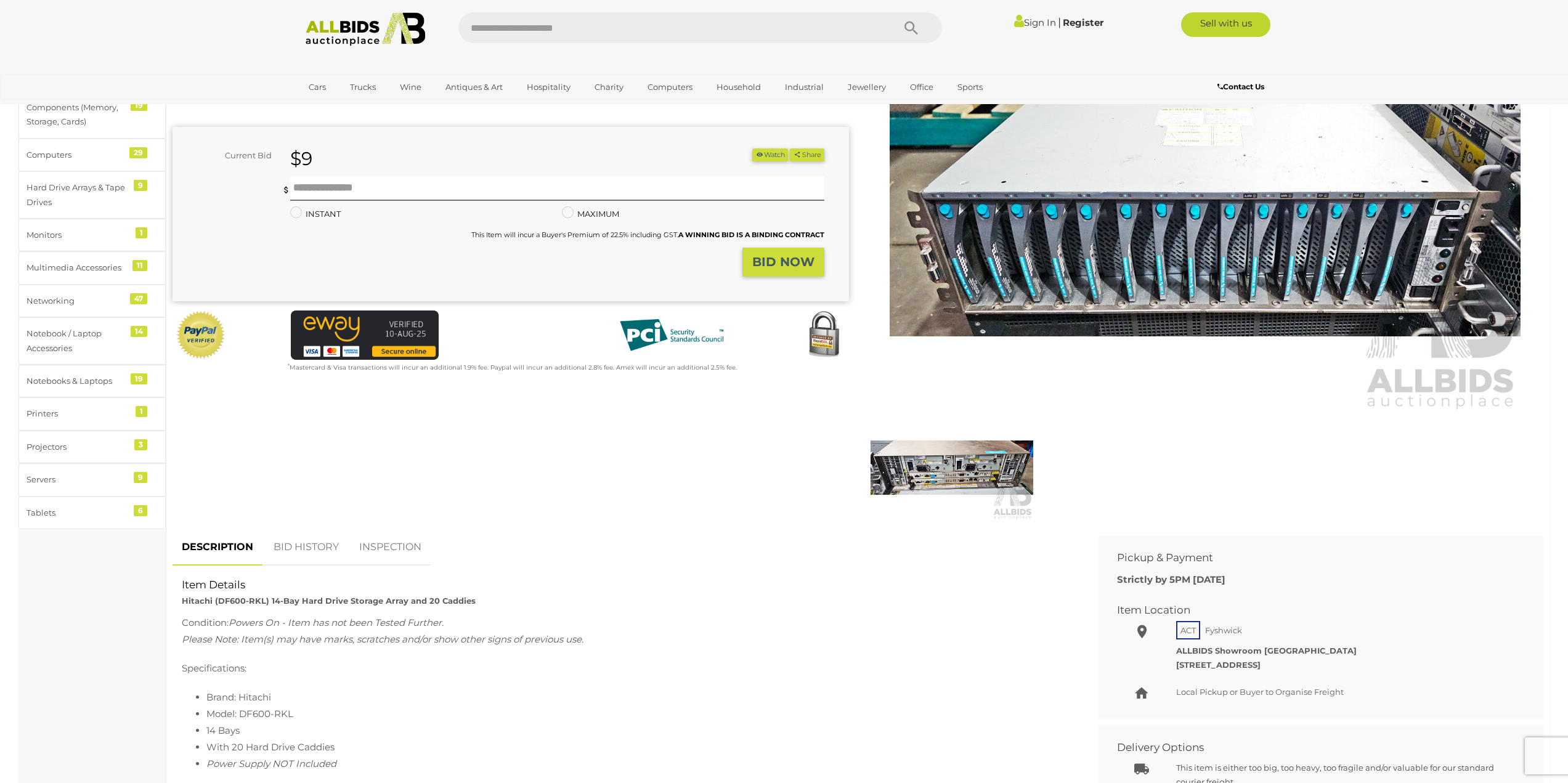
scroll to position [246, 0]
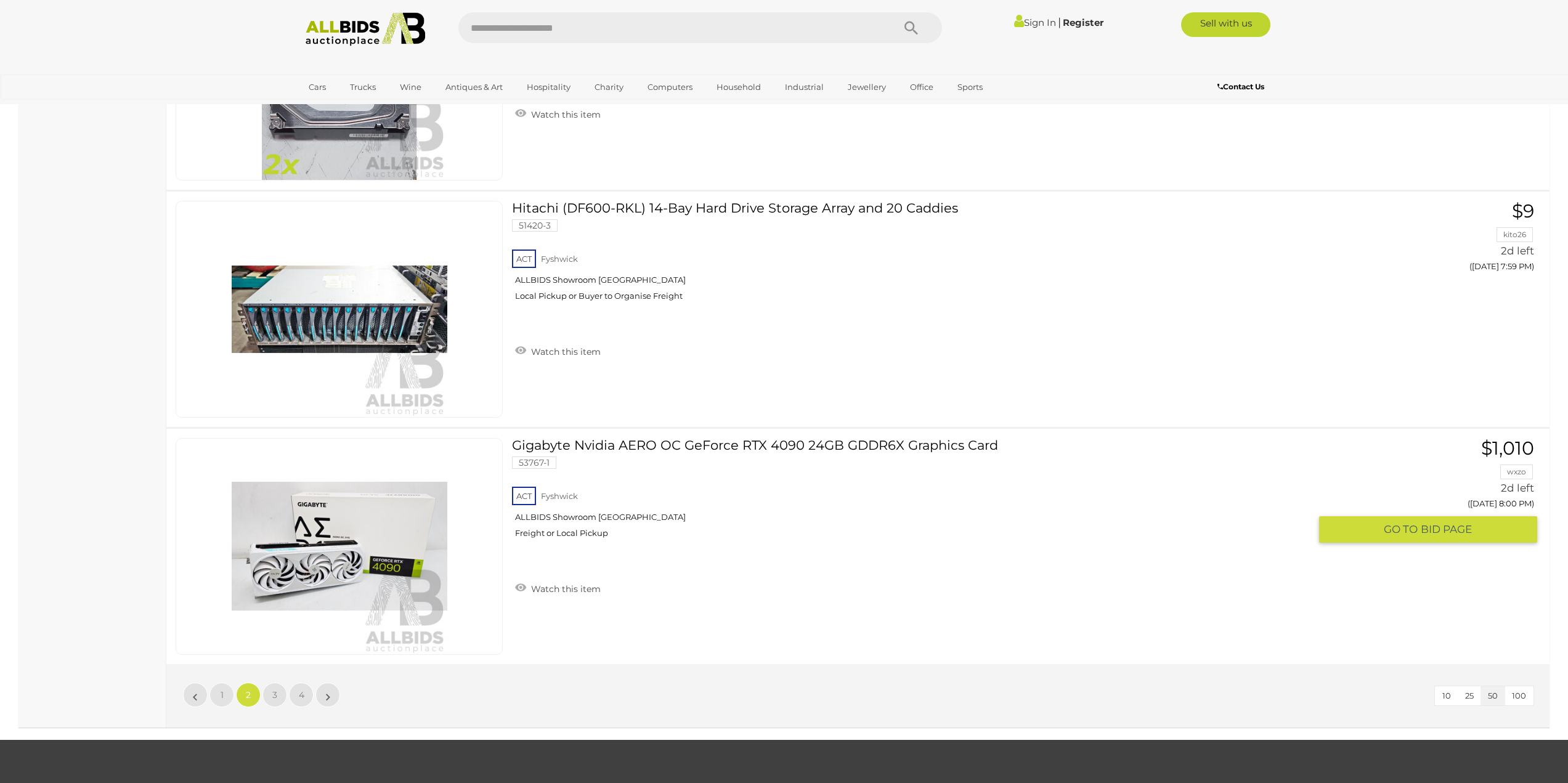
scroll to position [11528, 0]
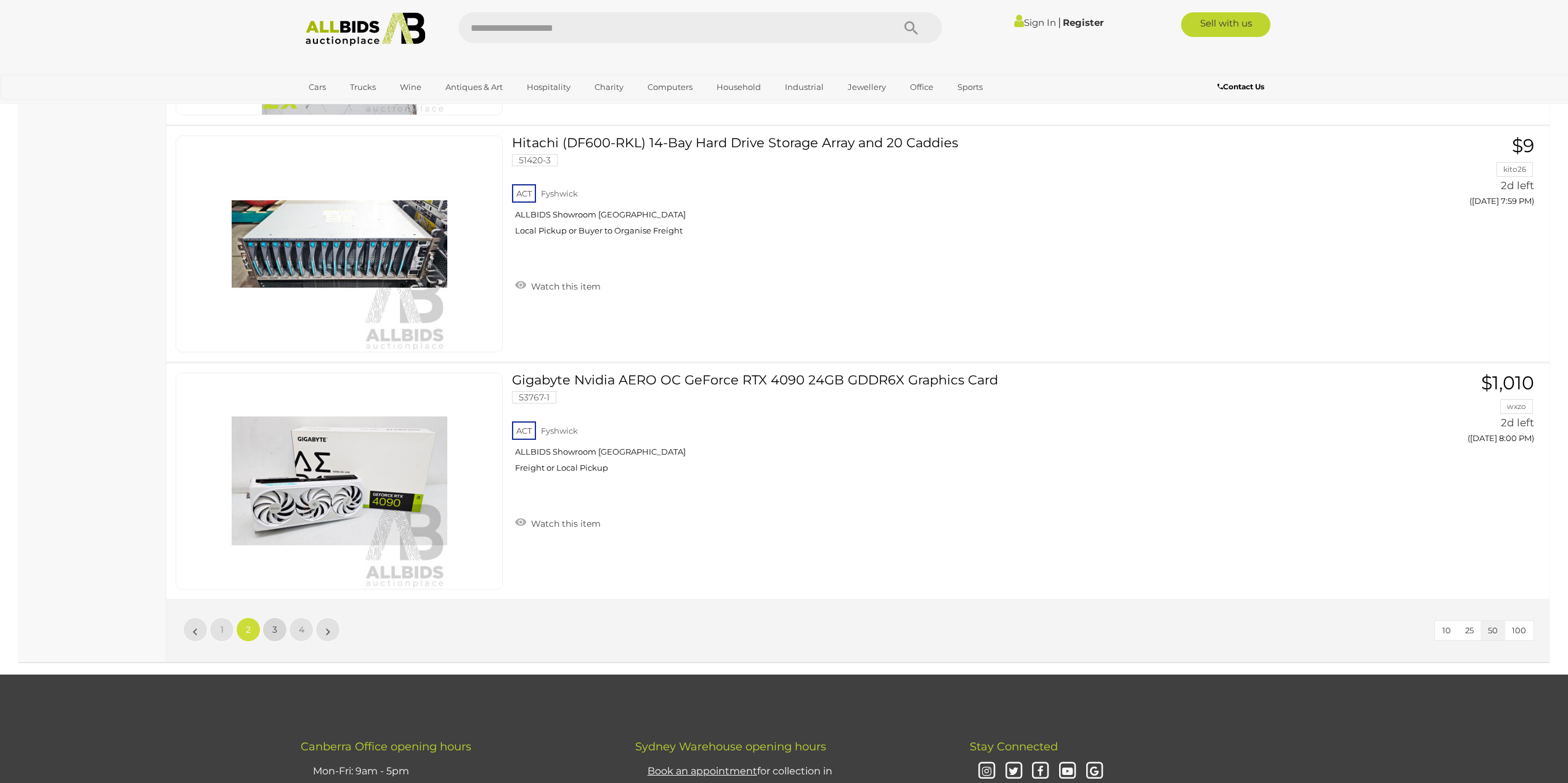
click at [268, 633] on link "3" at bounding box center [275, 630] width 25 height 25
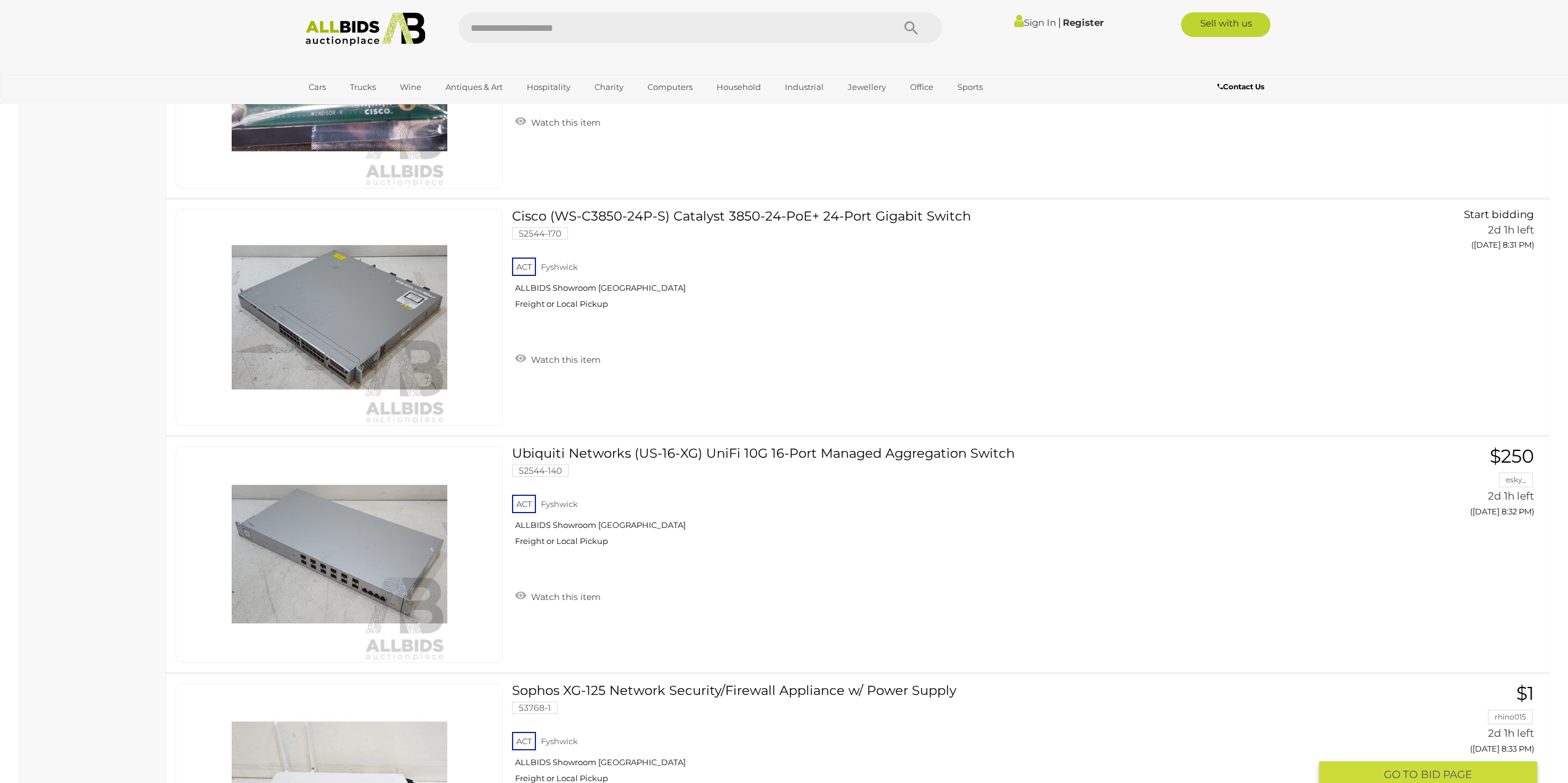
scroll to position [6797, 0]
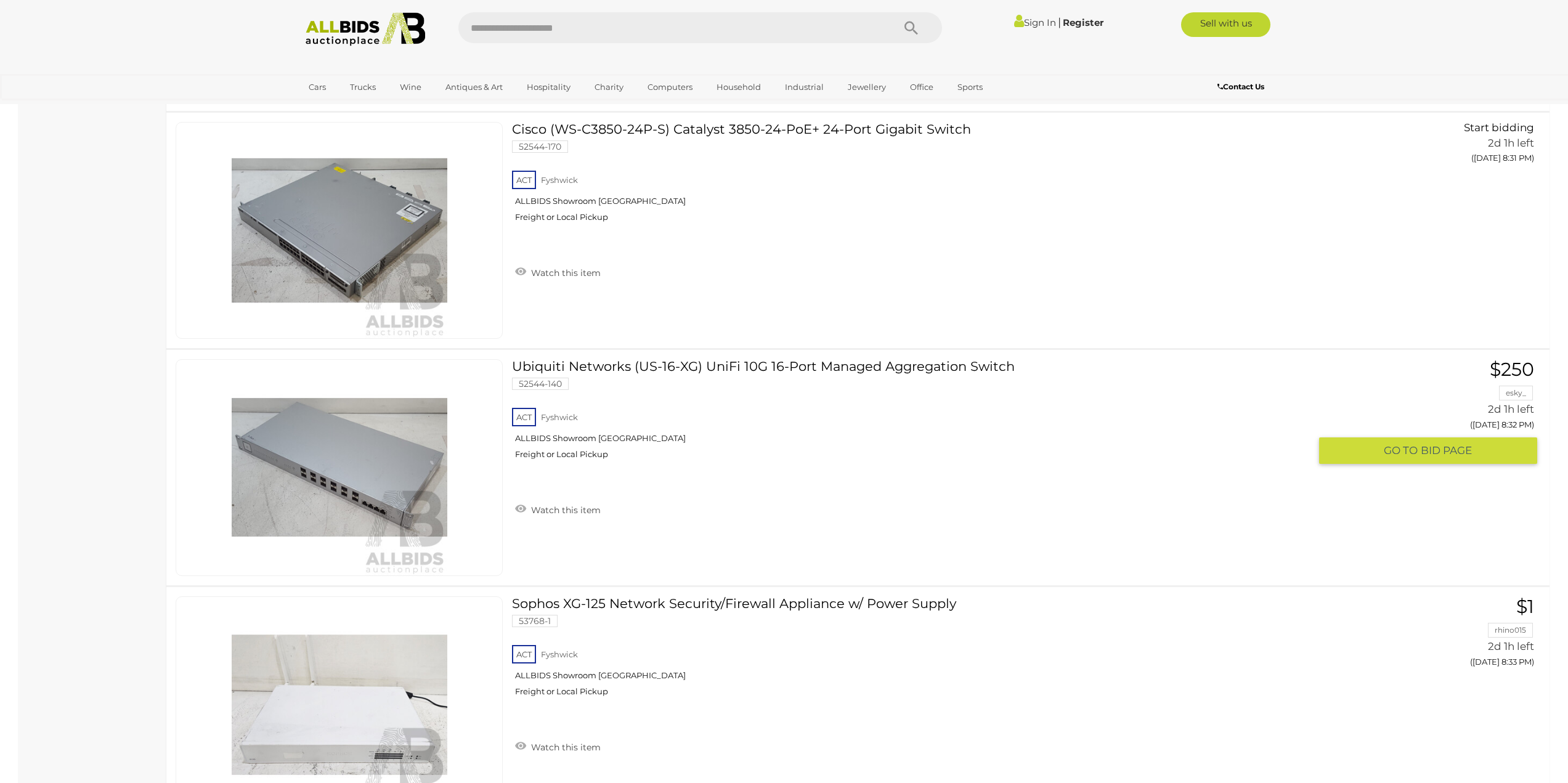
click at [784, 365] on link "Ubiquiti Networks (US-16-XG) UniFi 10G 16-Port Managed Aggregation Switch 52544…" at bounding box center [916, 414] width 789 height 110
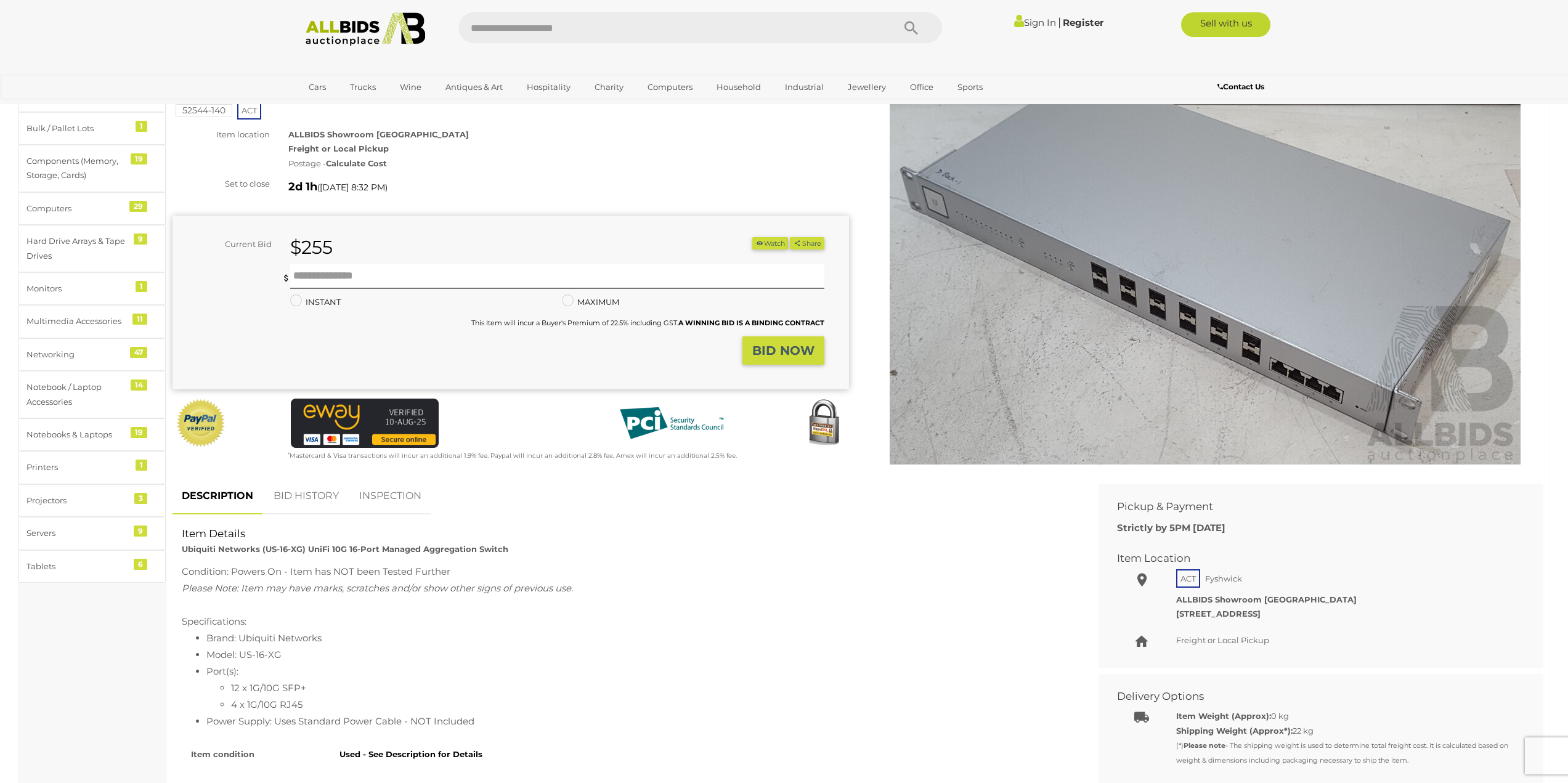
scroll to position [62, 0]
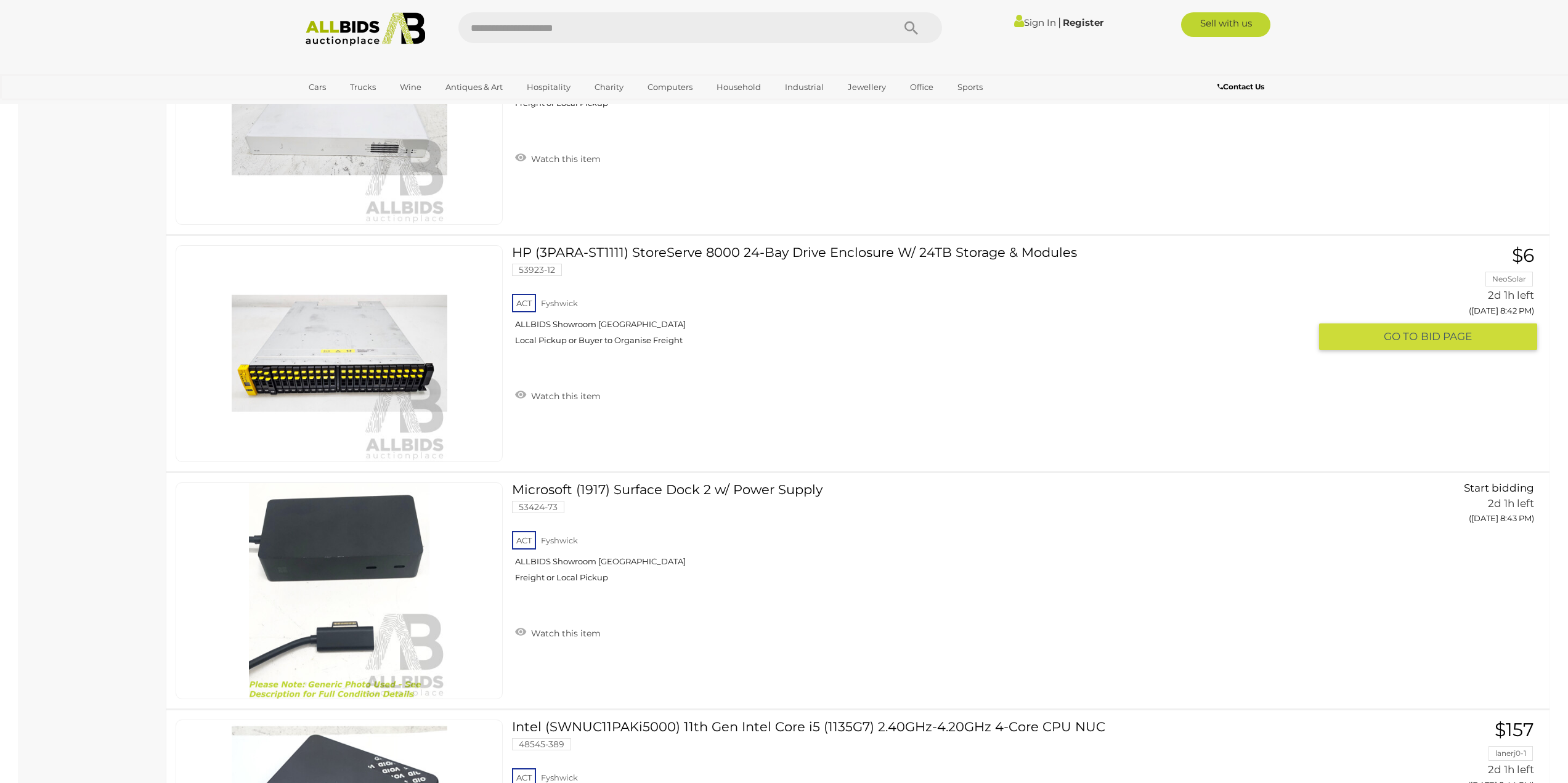
scroll to position [8832, 0]
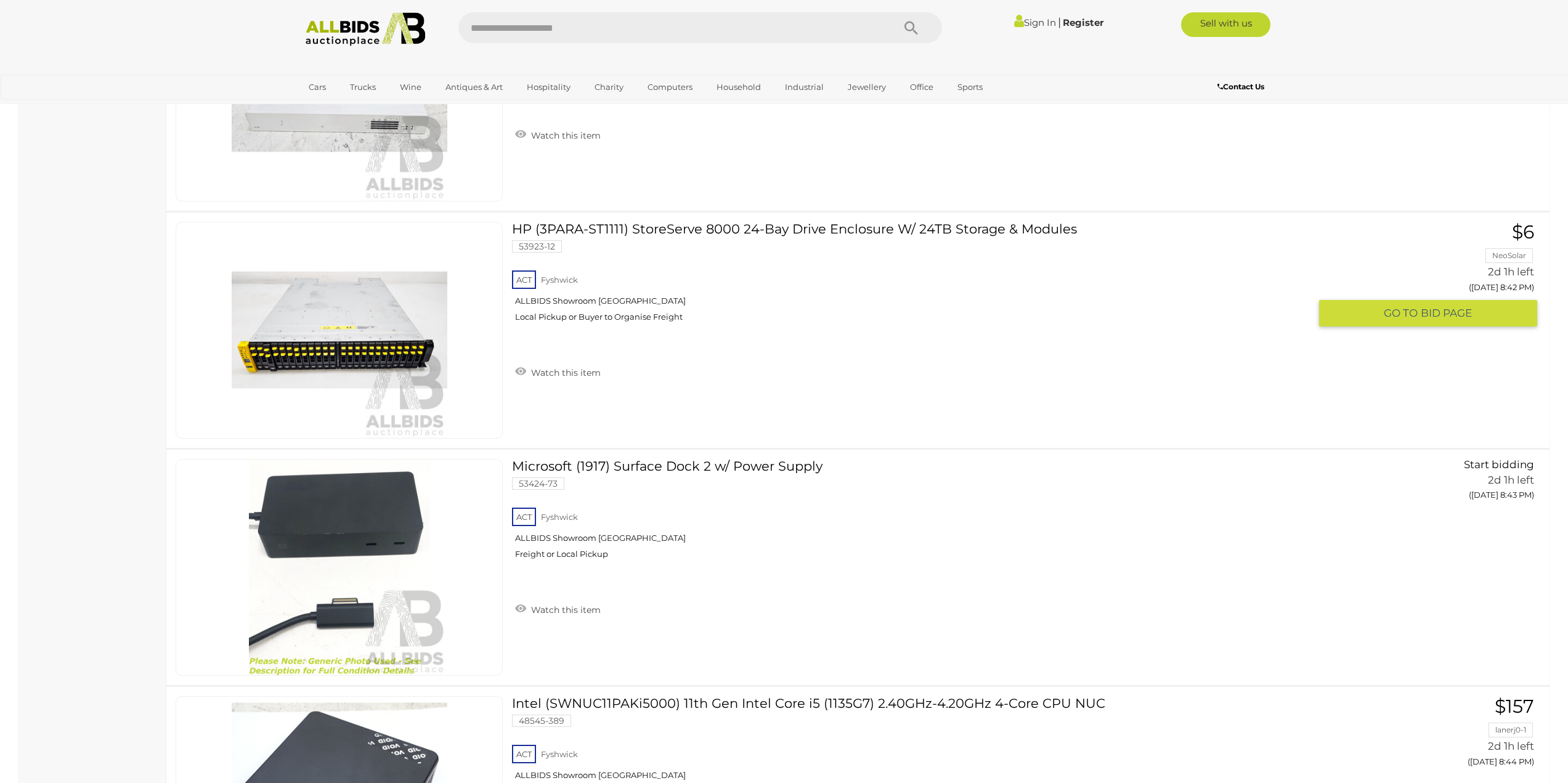
click at [626, 222] on link "HP (3PARA-ST1111) StoreServe 8000 24-Bay Drive Enclosure W/ 24TB Storage & Modu…" at bounding box center [916, 276] width 789 height 110
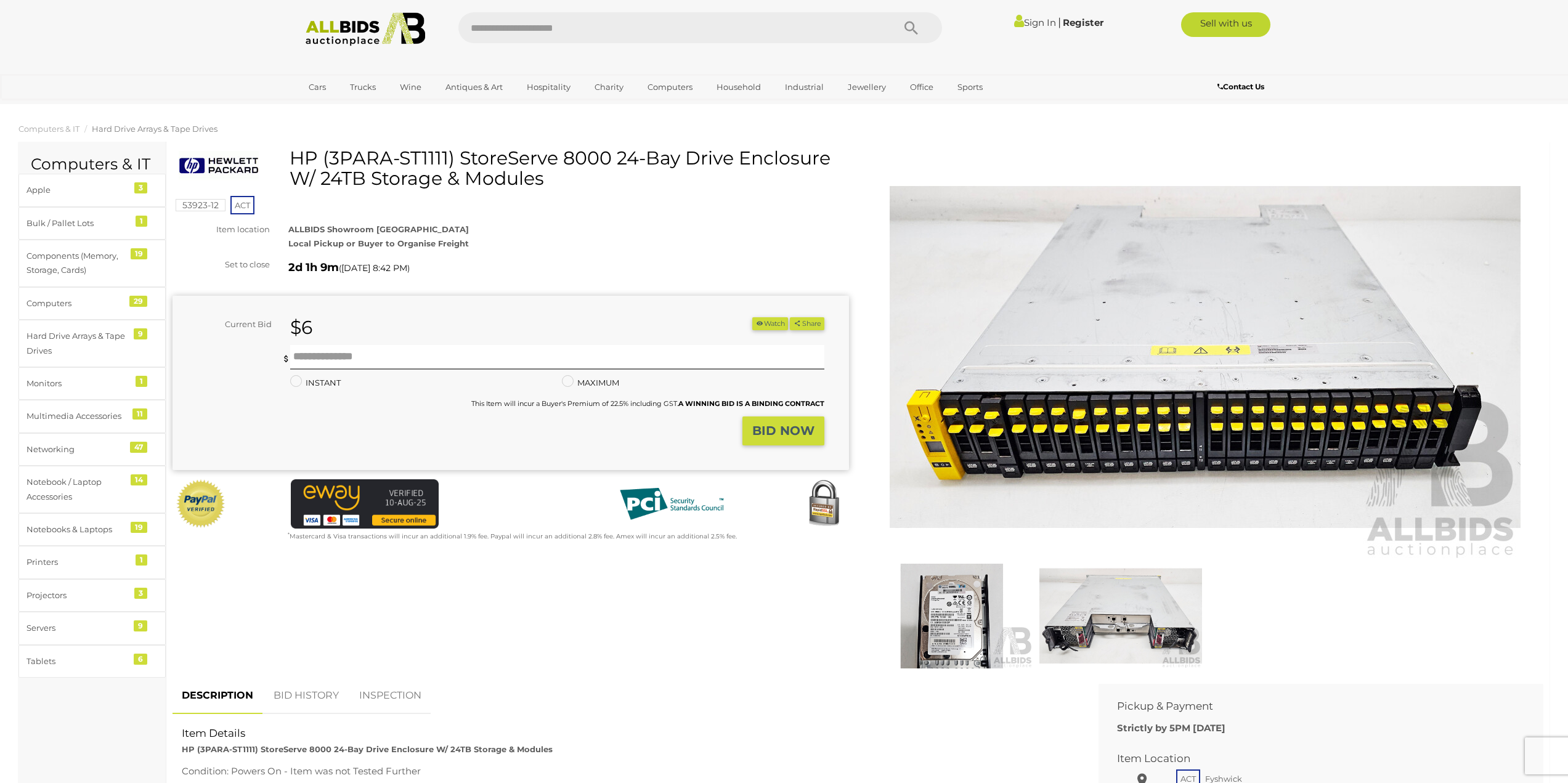
click at [1088, 656] on img at bounding box center [1121, 616] width 162 height 105
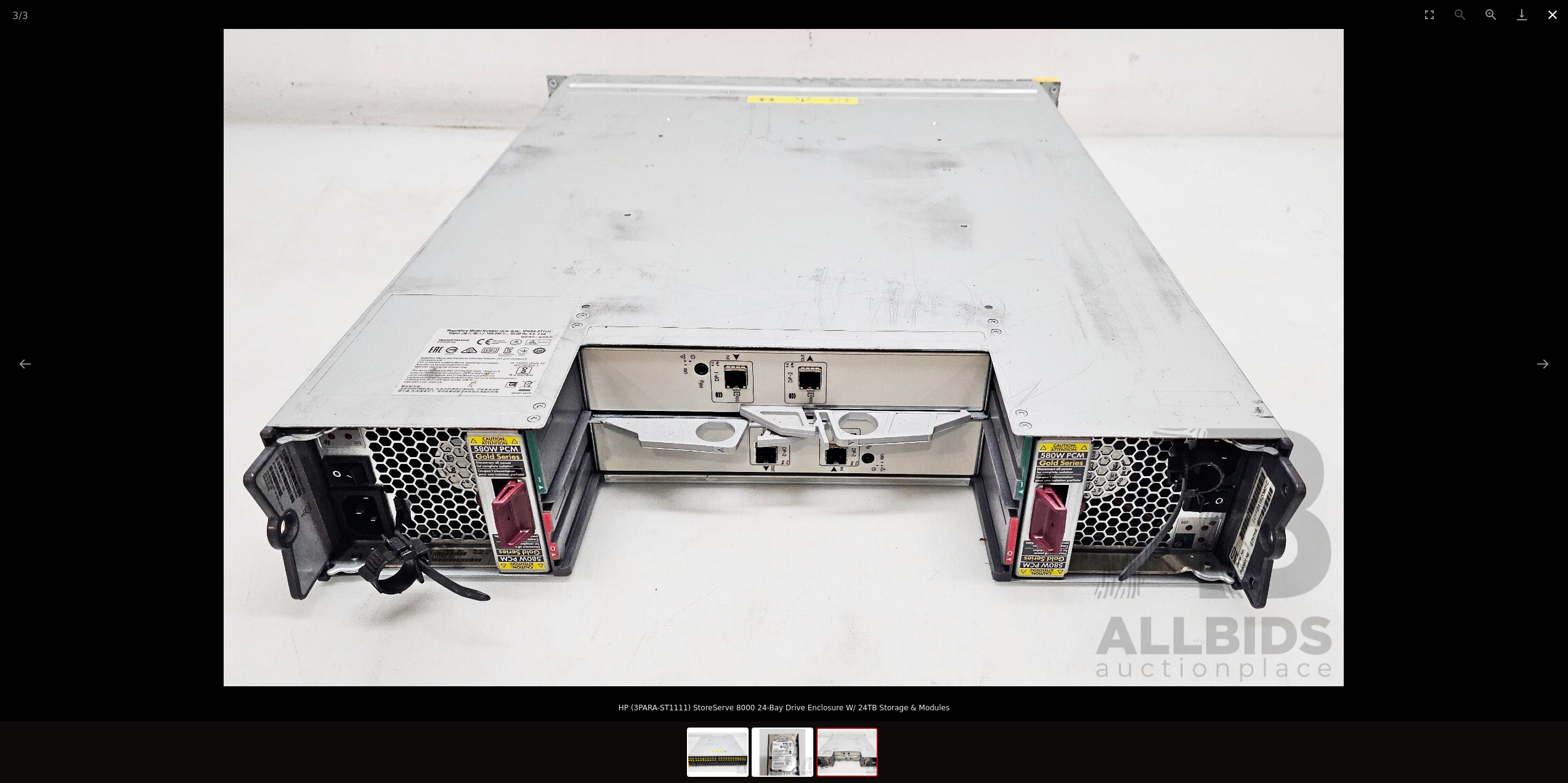
click at [1546, 20] on button "Close gallery" at bounding box center [1552, 14] width 31 height 29
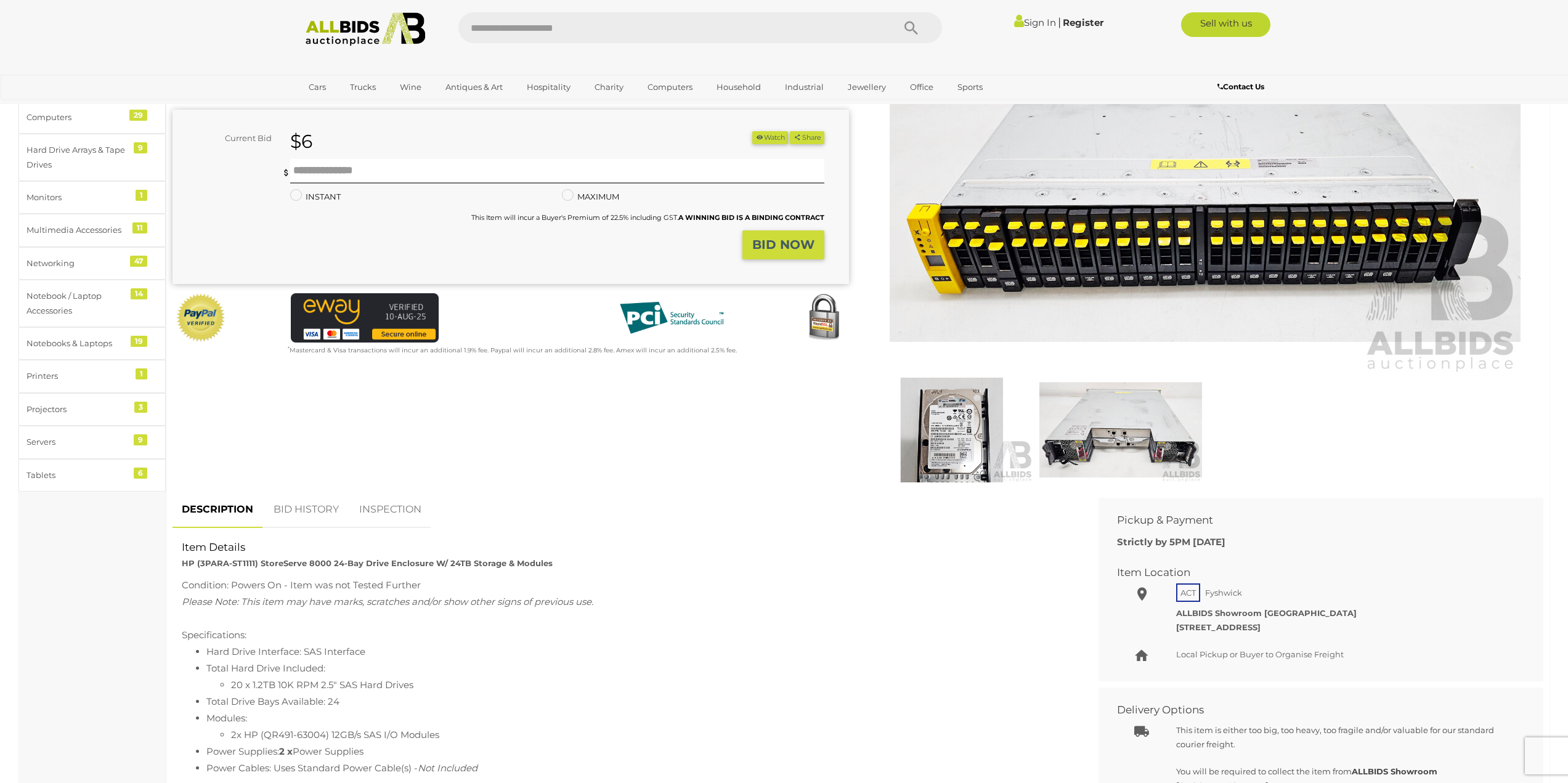
scroll to position [185, 0]
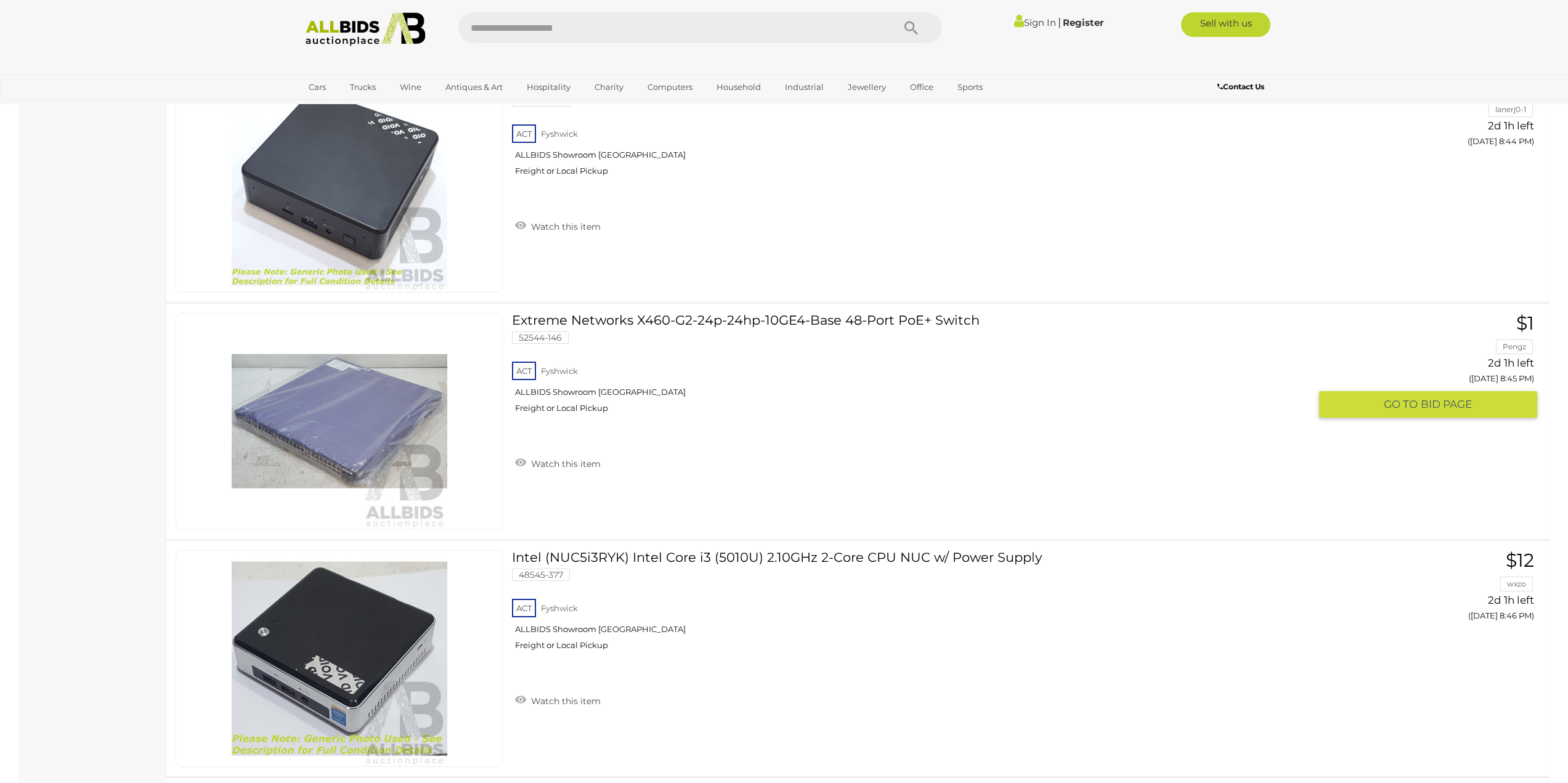
scroll to position [9566, 0]
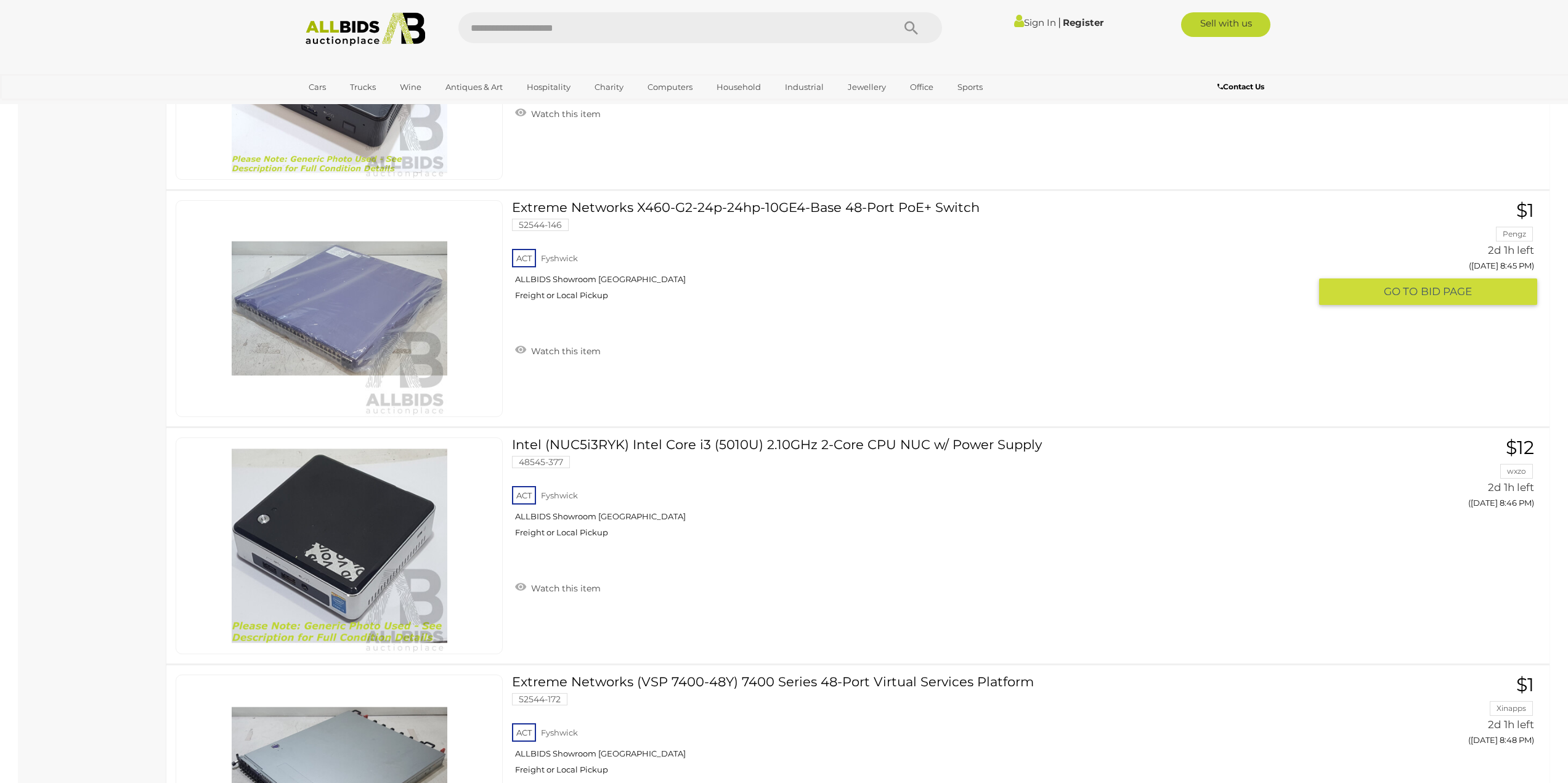
click at [778, 208] on link "Extreme Networks X460-G2-24p-24hp-10GE4-Base 48-Port PoE+ Switch 52544-146 ACT …" at bounding box center [916, 255] width 789 height 110
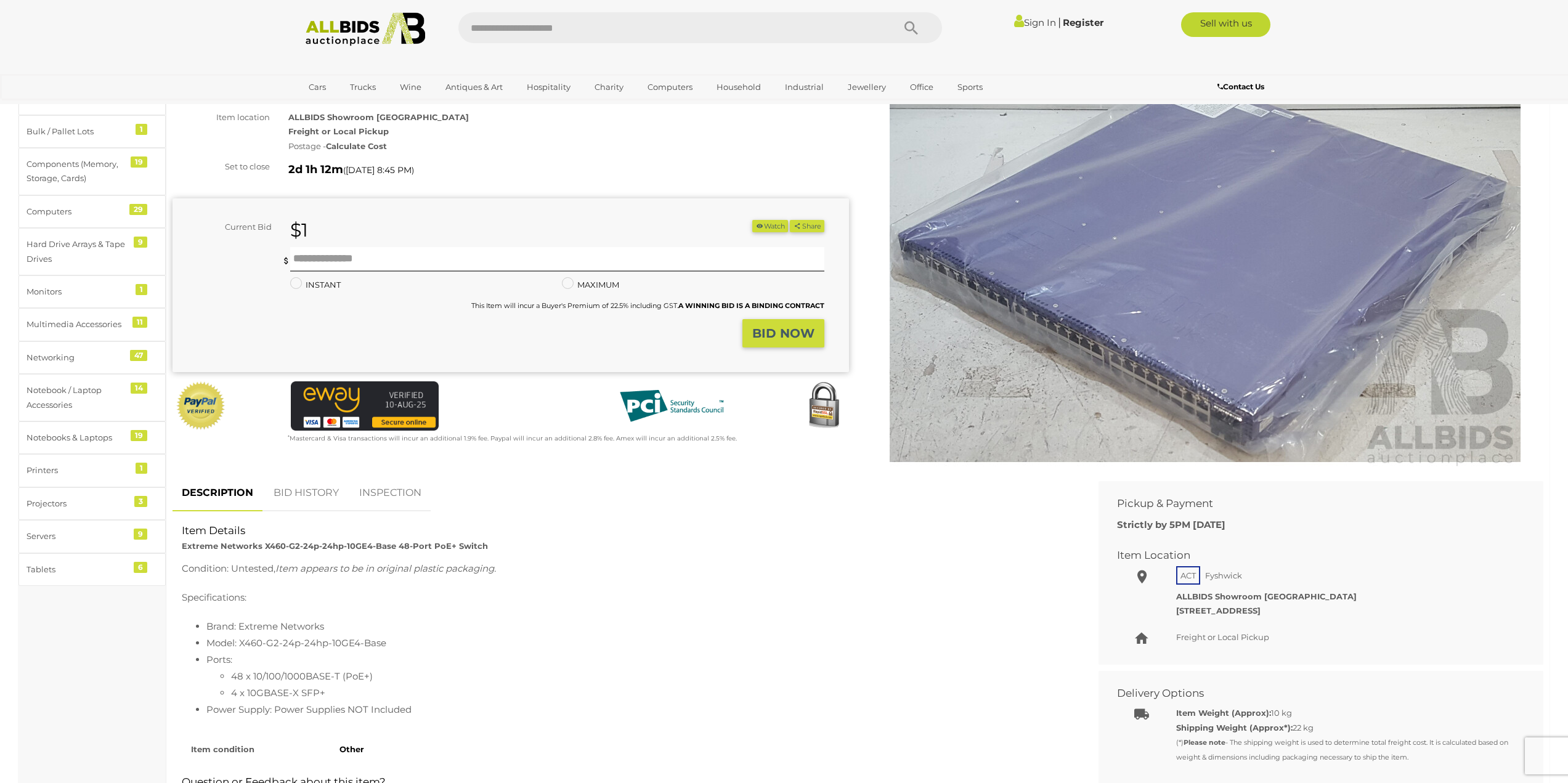
scroll to position [123, 0]
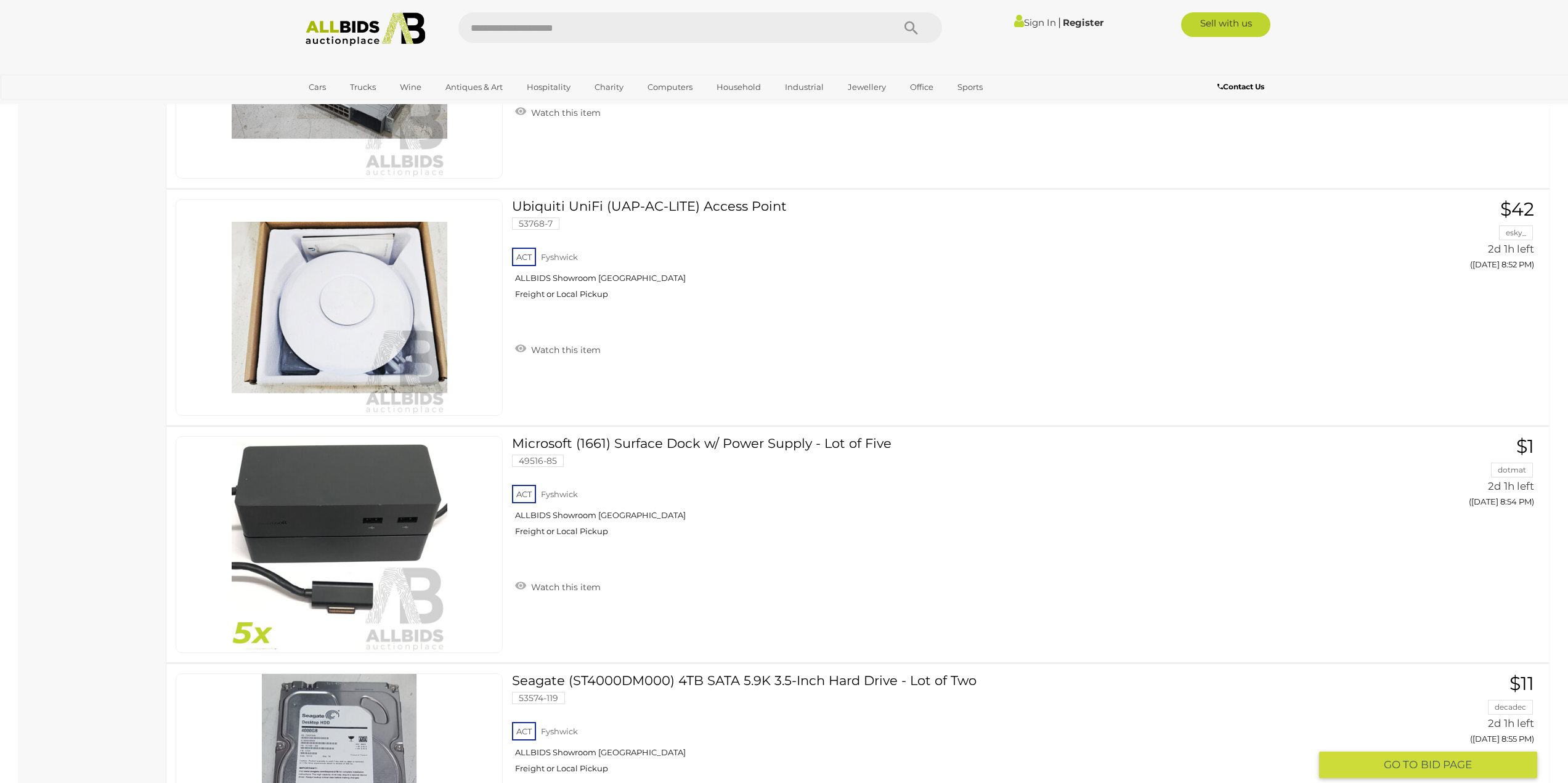
scroll to position [10982, 0]
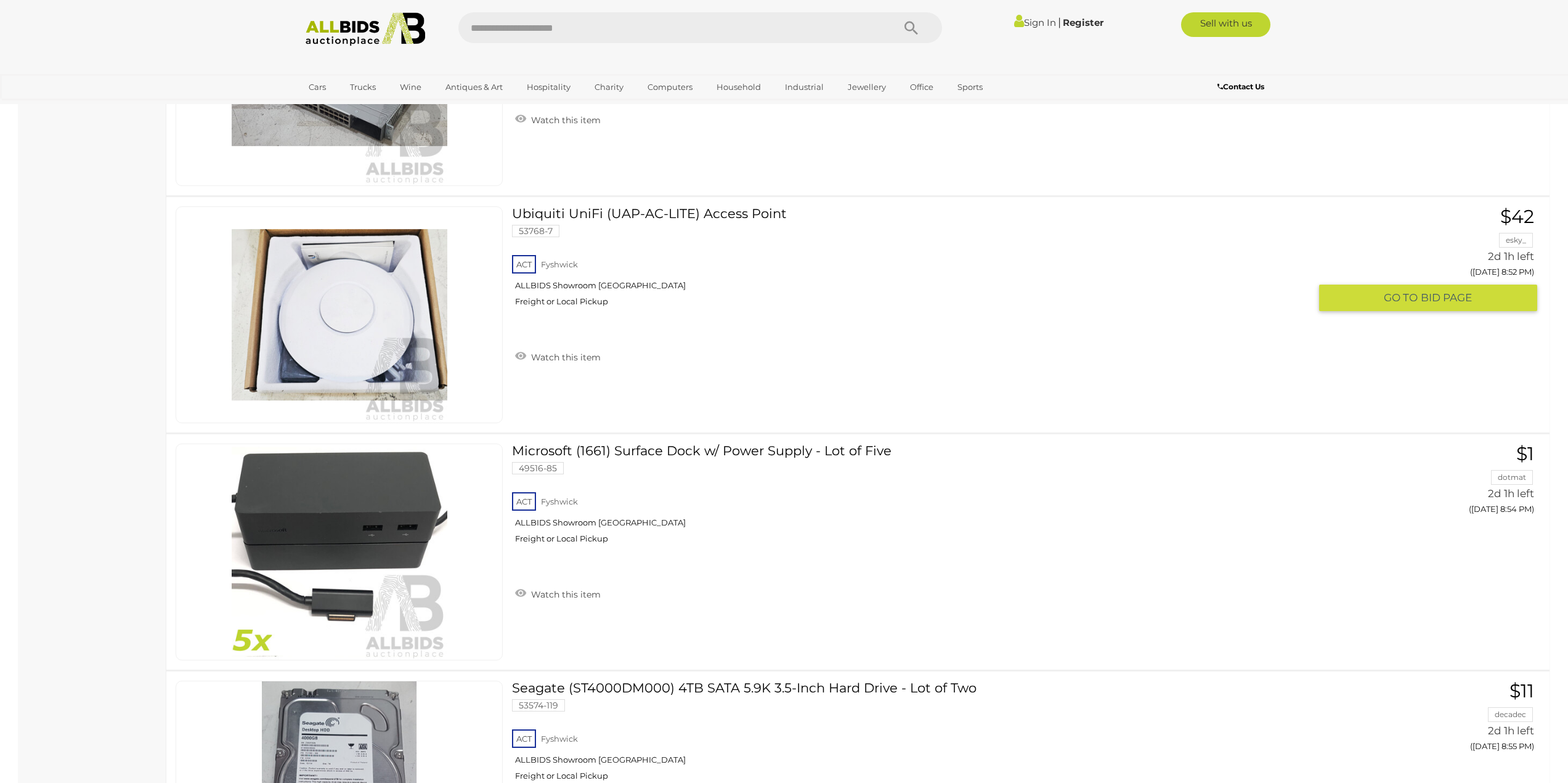
click at [660, 203] on div "Ubiquiti UniFi (UAP-AC-LITE) Access Point 53768-7 ACT Fyshwick ALLBIDS Showroom…" at bounding box center [858, 314] width 1402 height 235
click at [656, 211] on link "Ubiquiti UniFi (UAP-AC-LITE) Access Point 53768-7 ACT Fyshwick ALLBIDS Showroom…" at bounding box center [916, 261] width 789 height 110
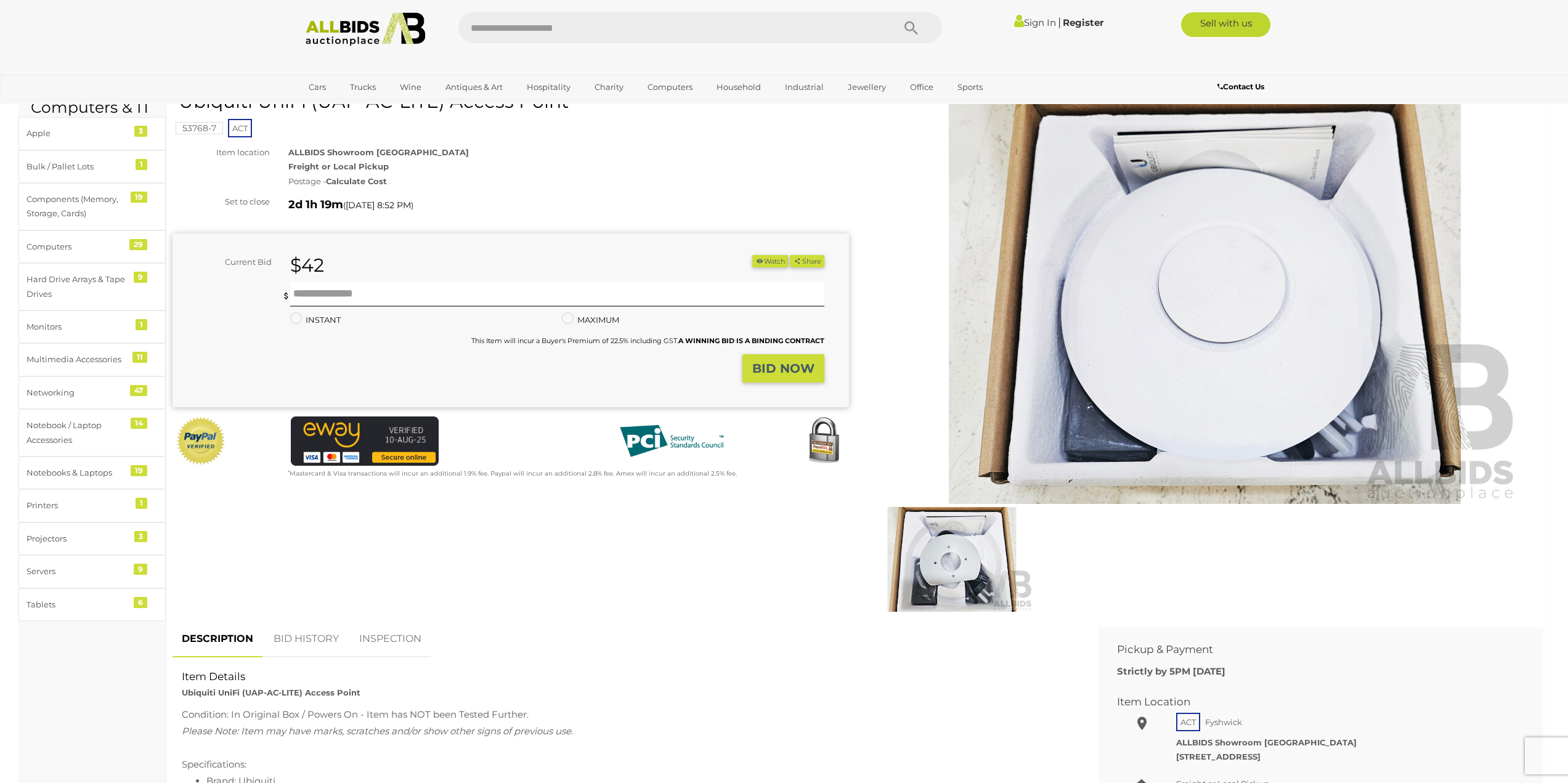
scroll to position [62, 0]
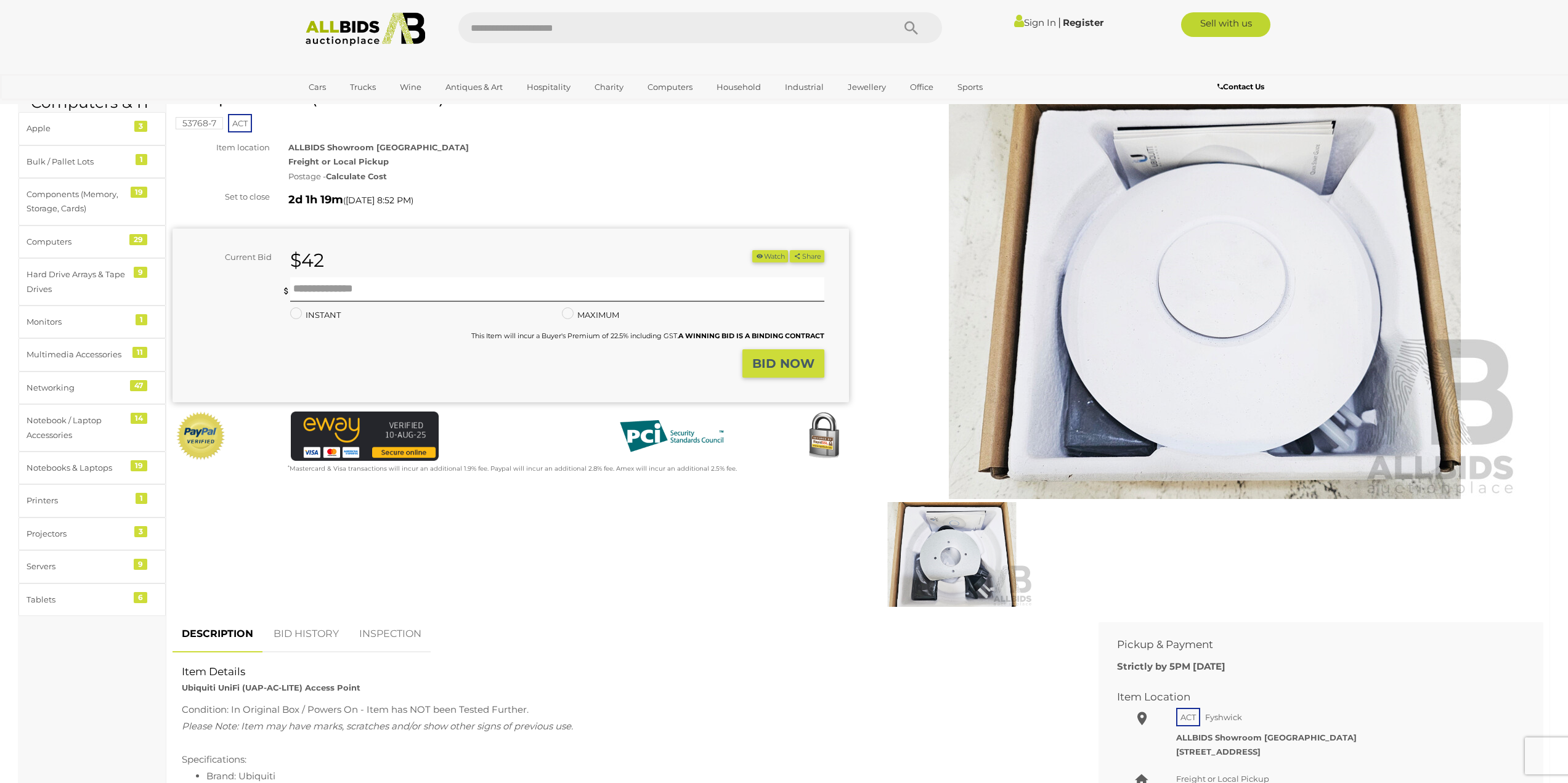
click at [933, 556] on img at bounding box center [952, 554] width 162 height 105
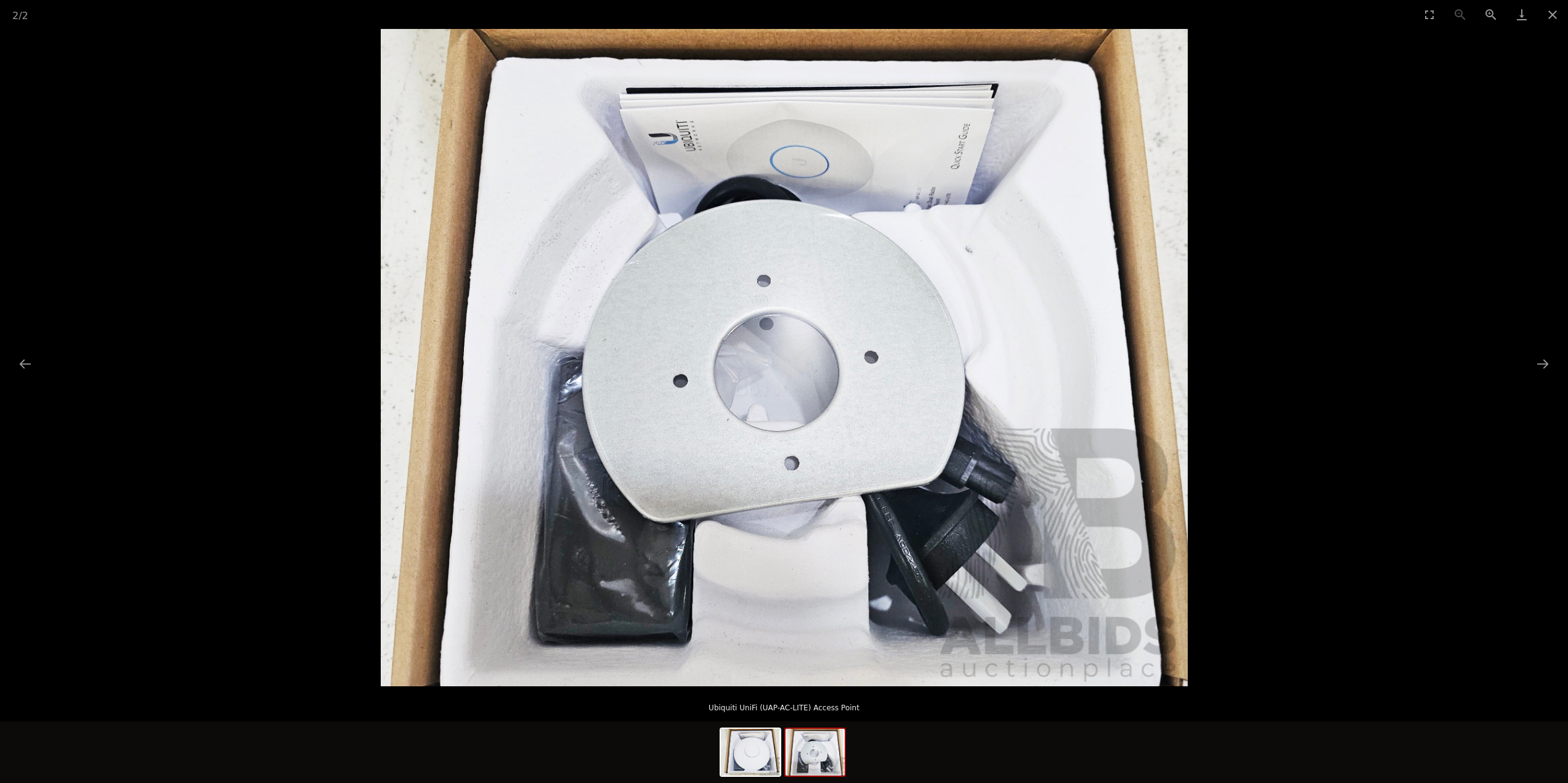
click at [984, 755] on div at bounding box center [784, 752] width 1568 height 62
click at [767, 769] on img at bounding box center [750, 752] width 59 height 47
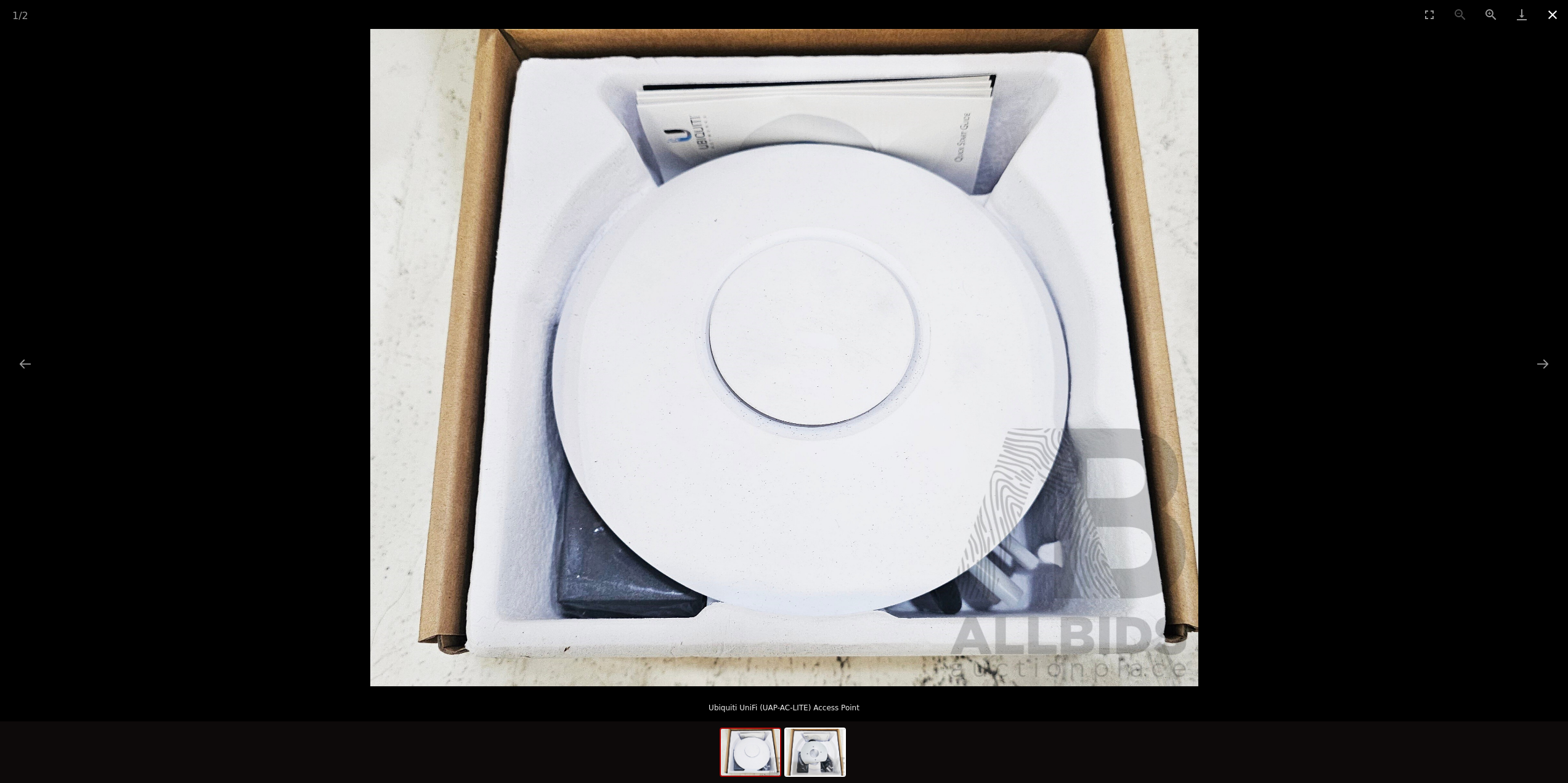
click at [1562, 14] on button "Close gallery" at bounding box center [1552, 14] width 31 height 29
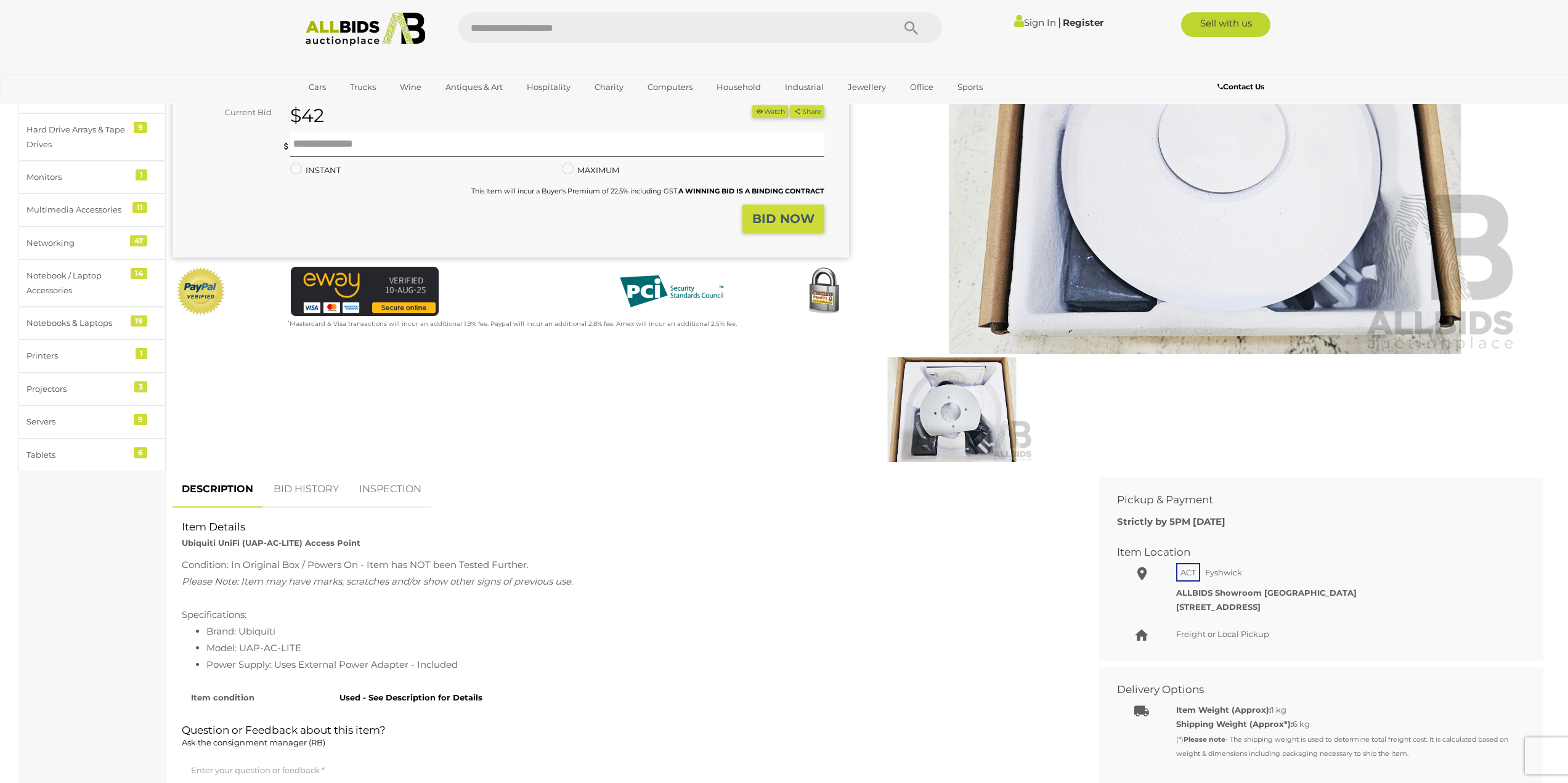
scroll to position [246, 0]
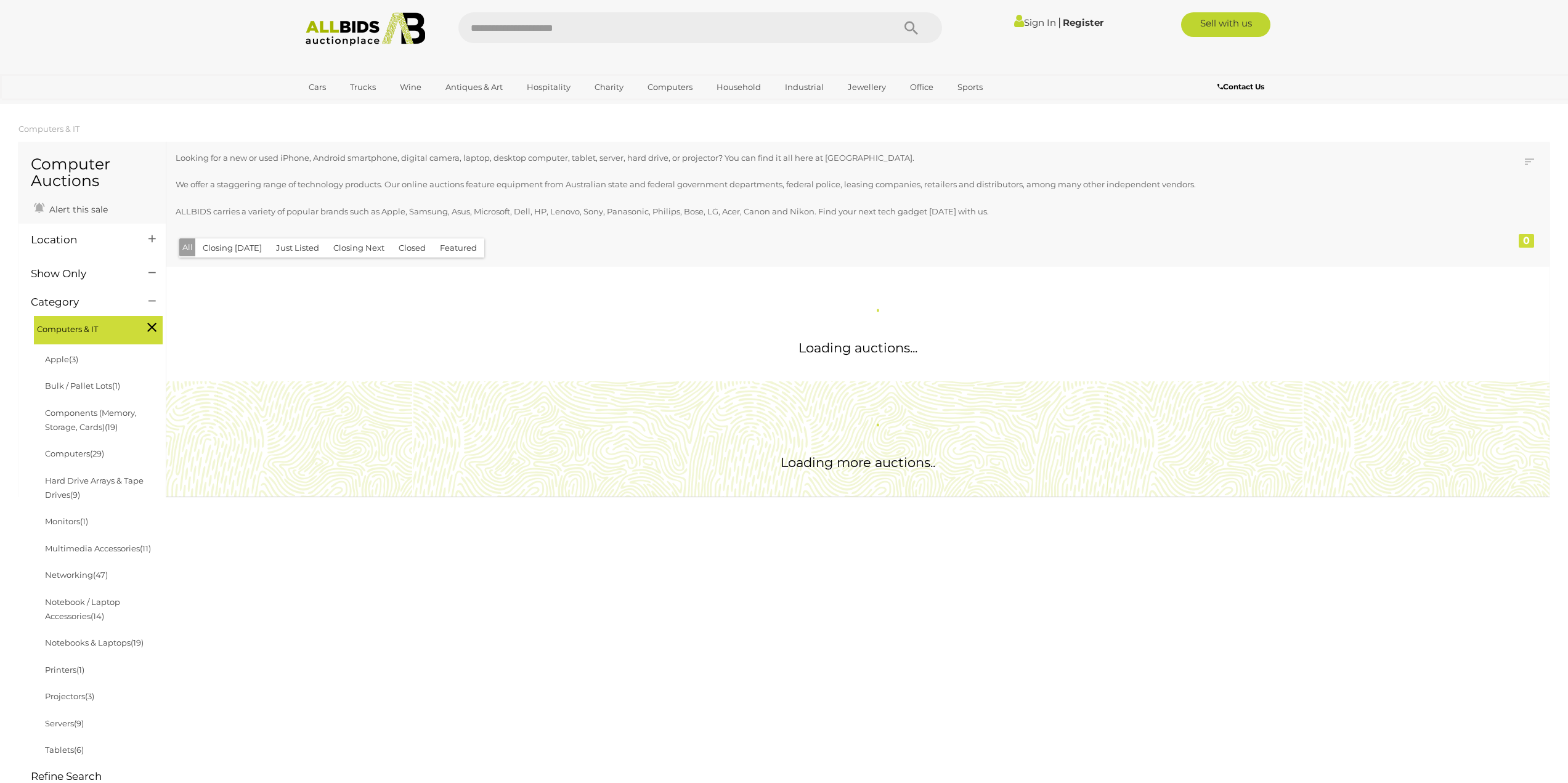
scroll to position [849, 0]
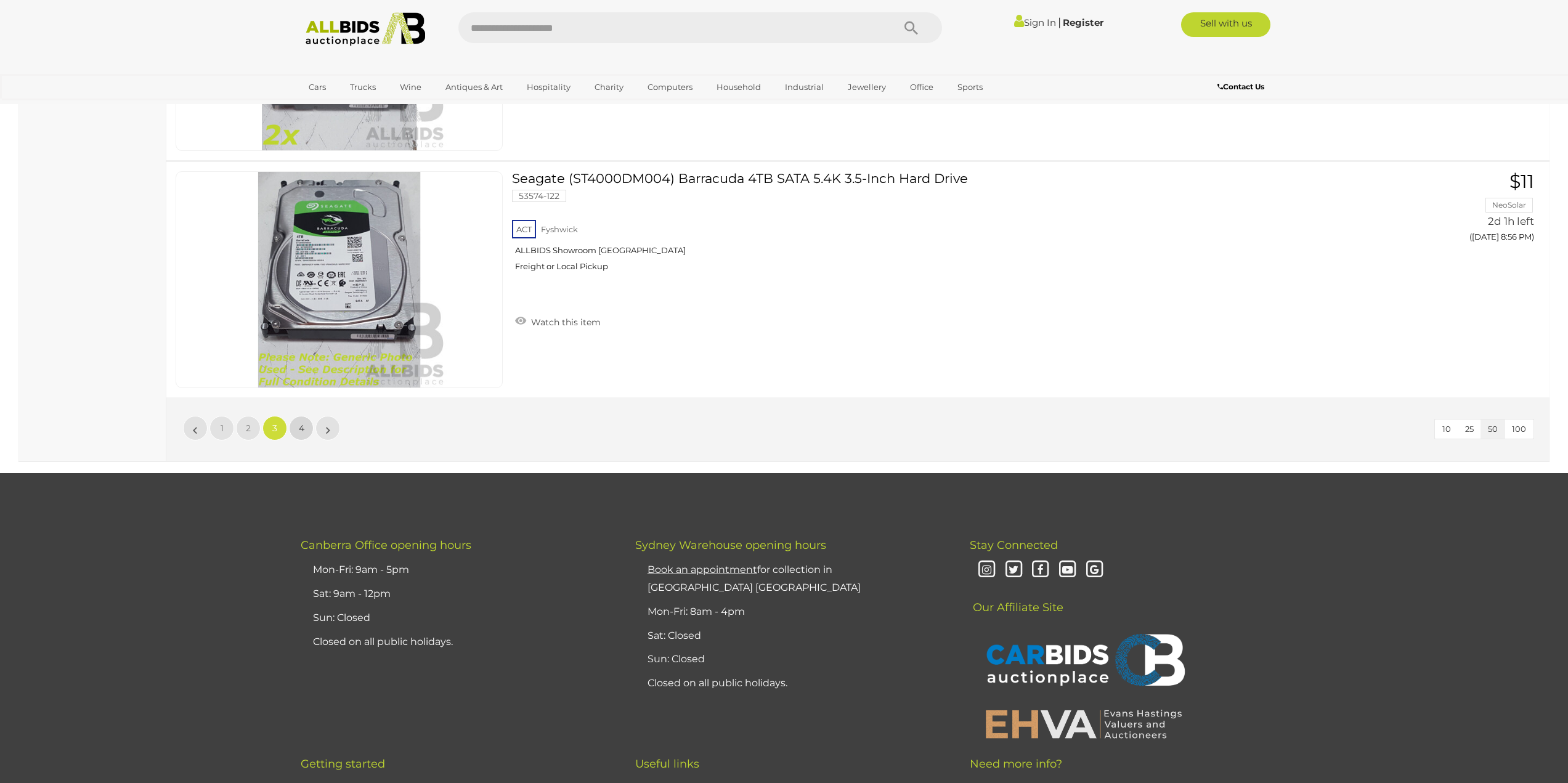
click at [294, 430] on link "4" at bounding box center [302, 428] width 25 height 25
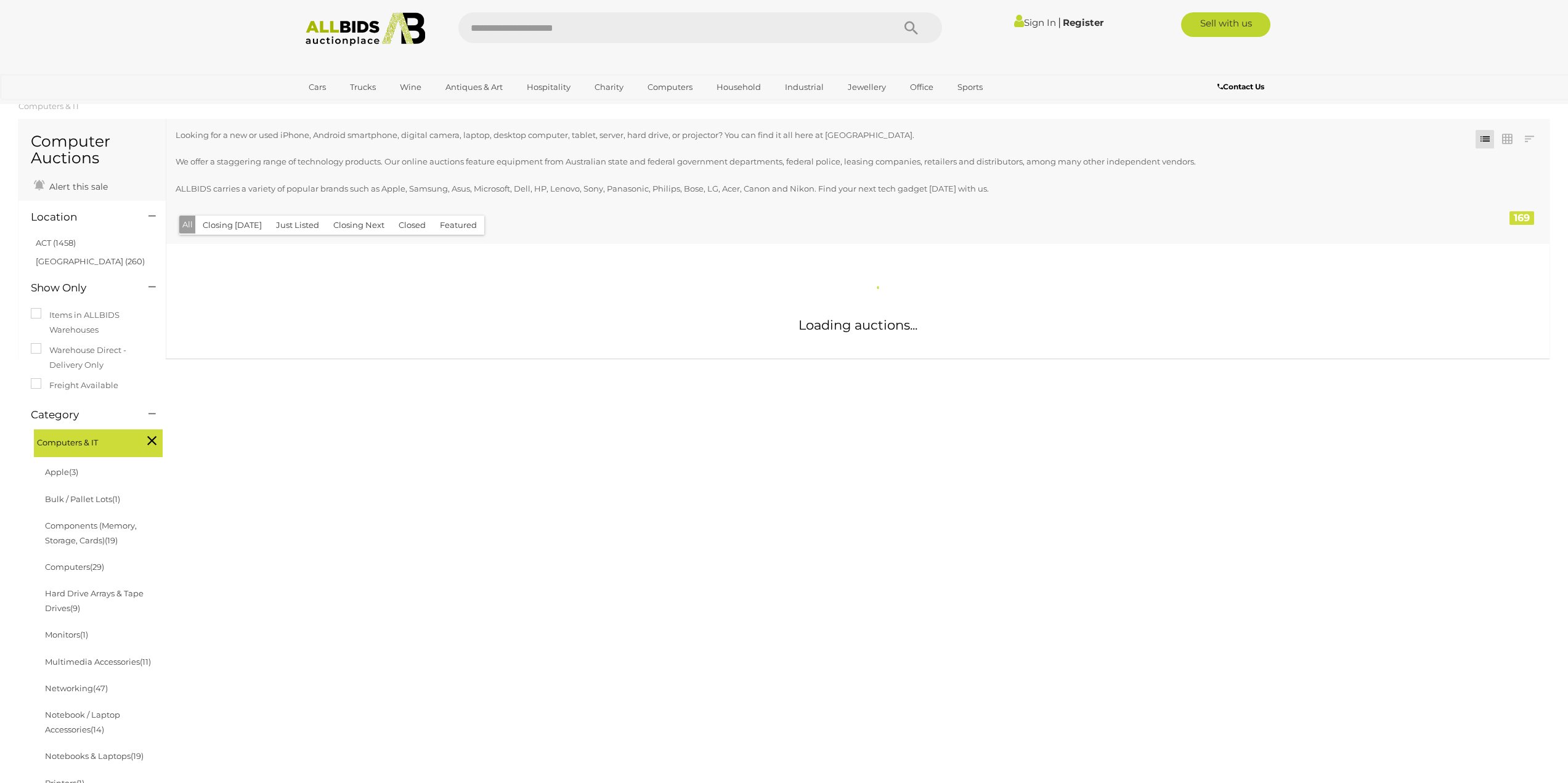
scroll to position [20, 0]
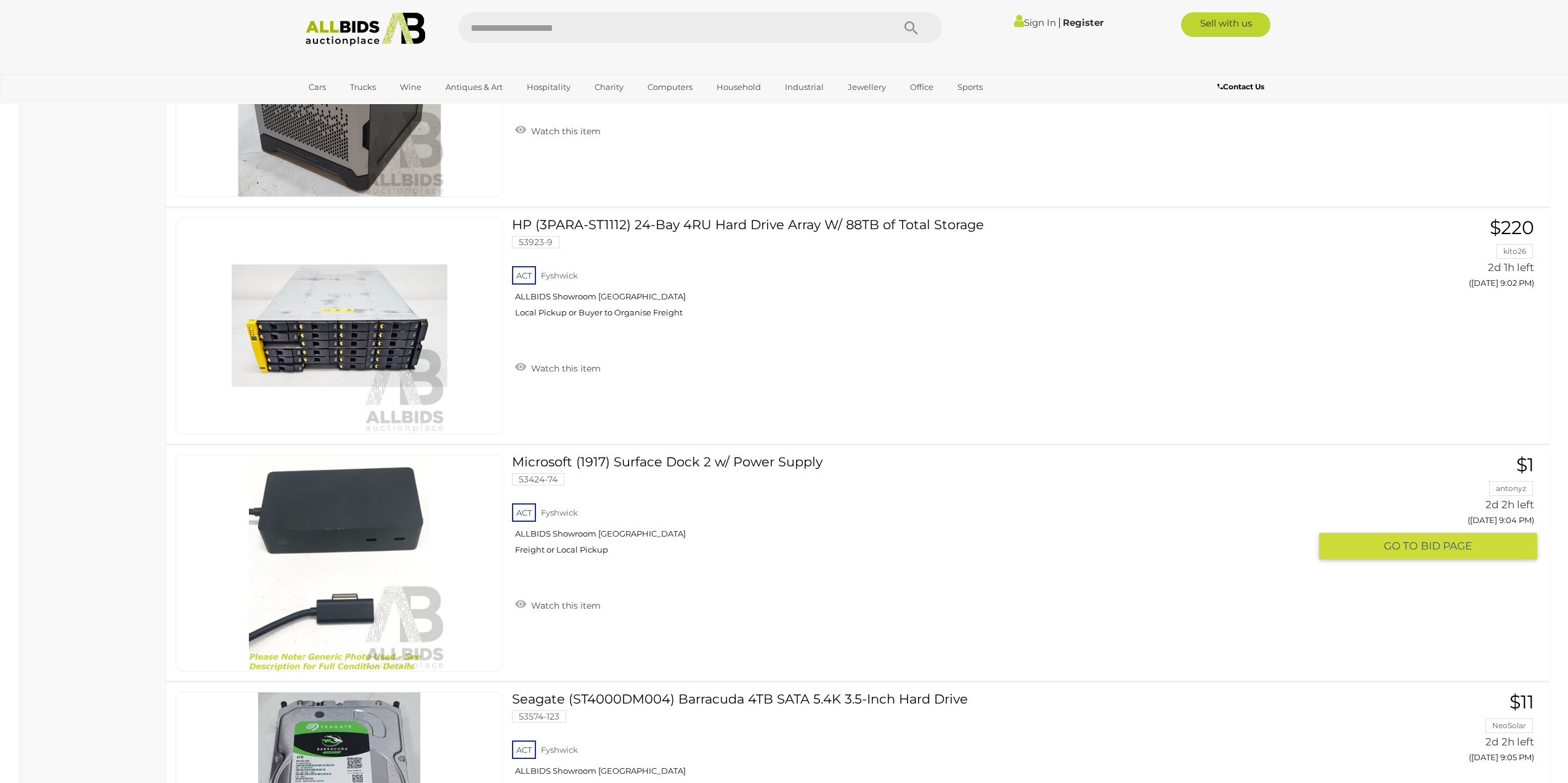
scroll to position [1006, 0]
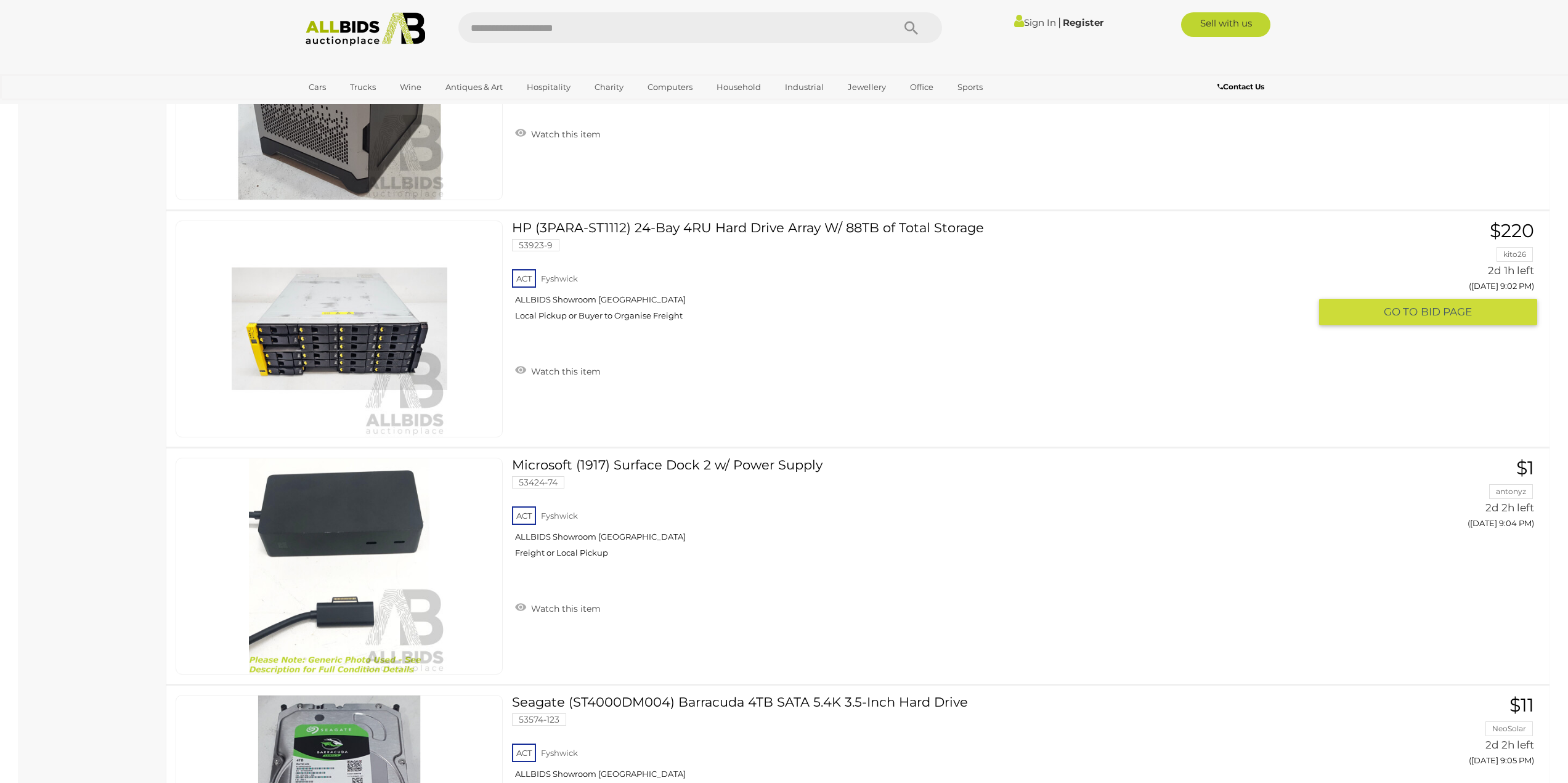
click at [884, 231] on link "HP (3PARA-ST1112) 24-Bay 4RU Hard Drive Array W/ 88TB of Total Storage 53923-9 …" at bounding box center [916, 275] width 789 height 110
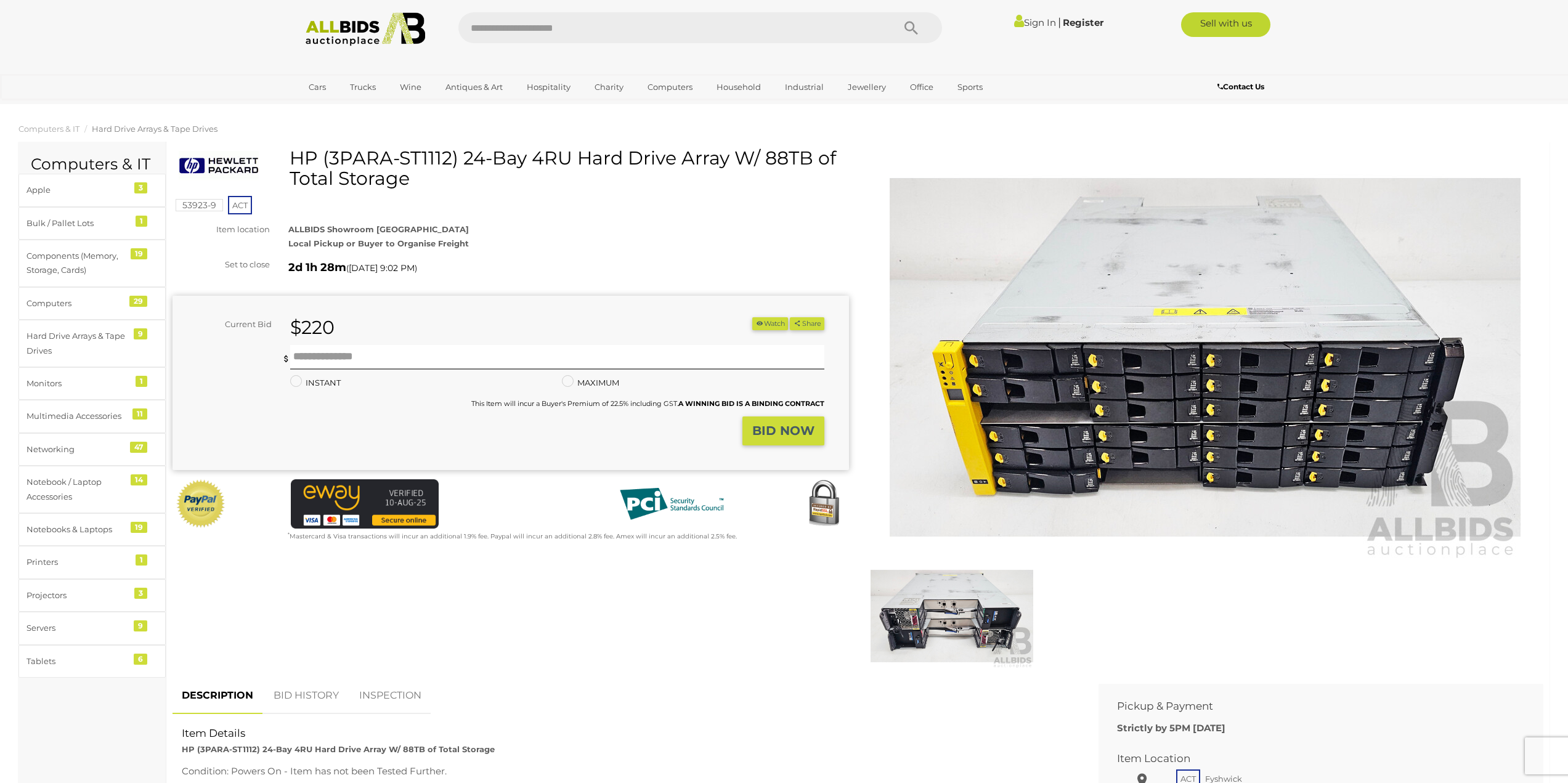
click at [925, 640] on img at bounding box center [952, 616] width 162 height 105
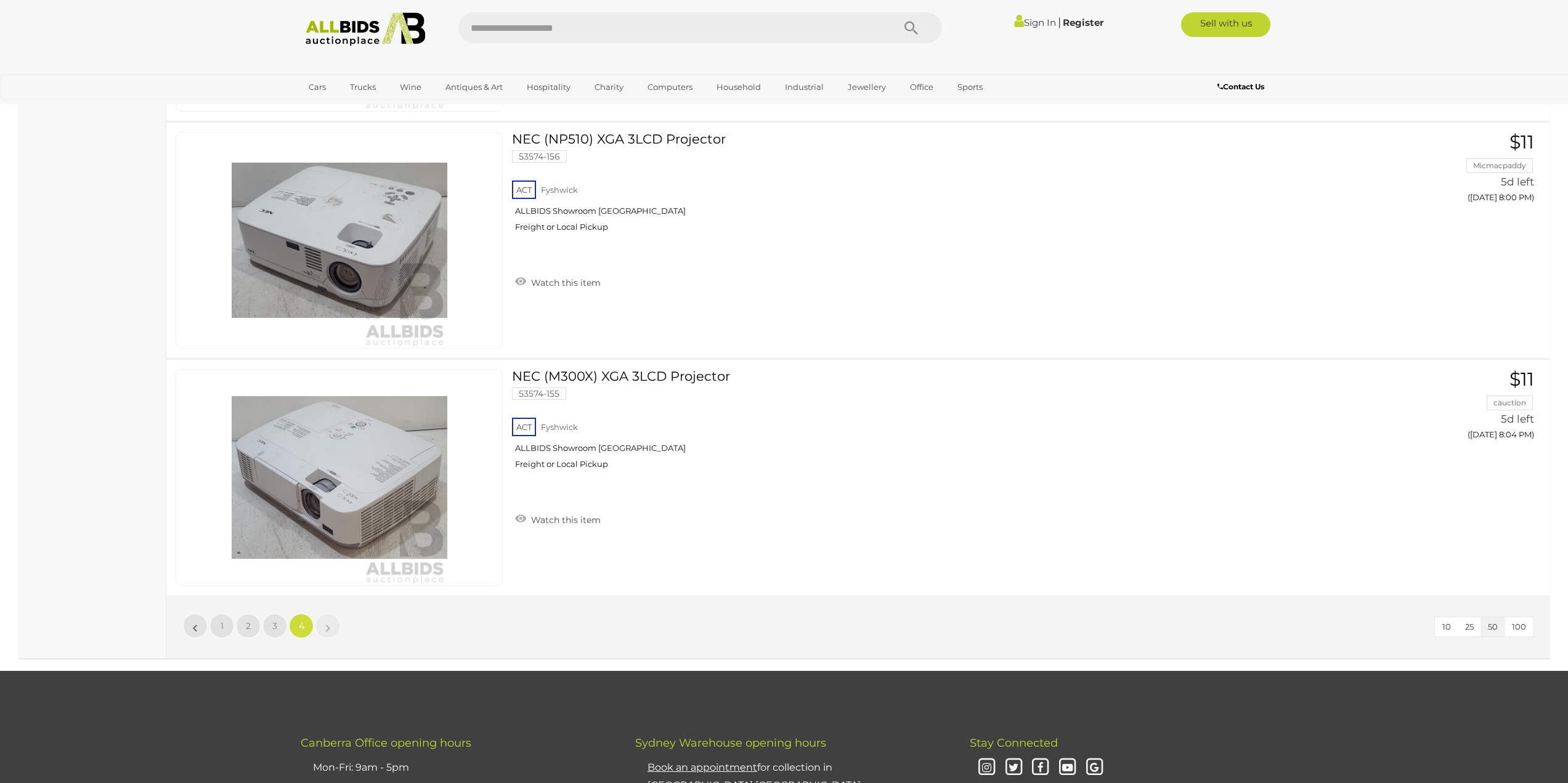
scroll to position [4294, 0]
